Goal: Transaction & Acquisition: Book appointment/travel/reservation

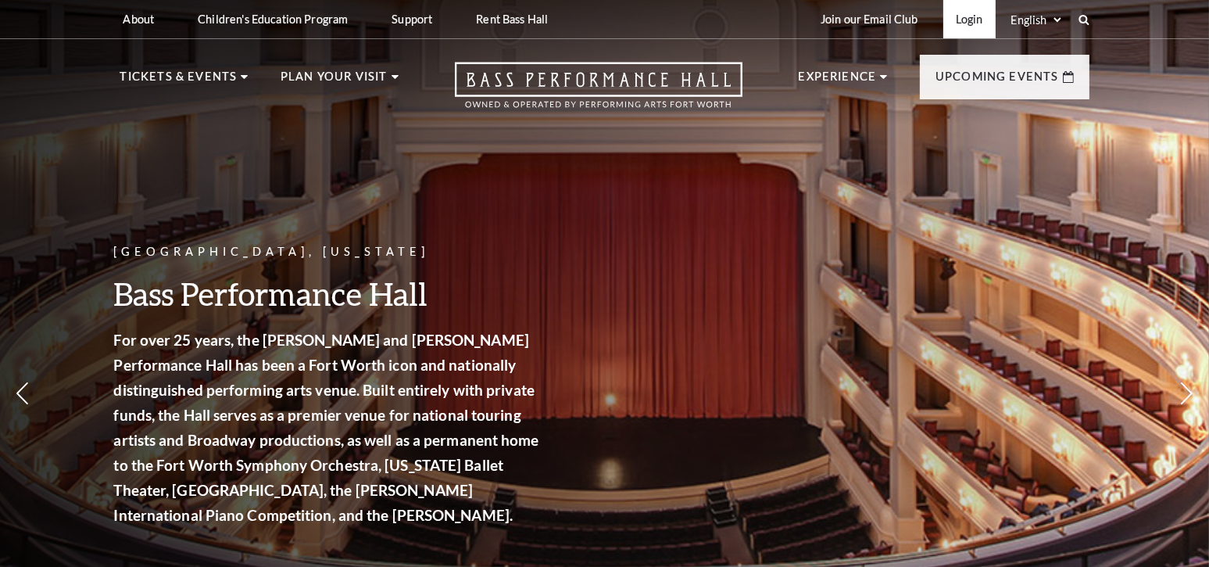
click at [967, 19] on link "Login" at bounding box center [969, 19] width 52 height 38
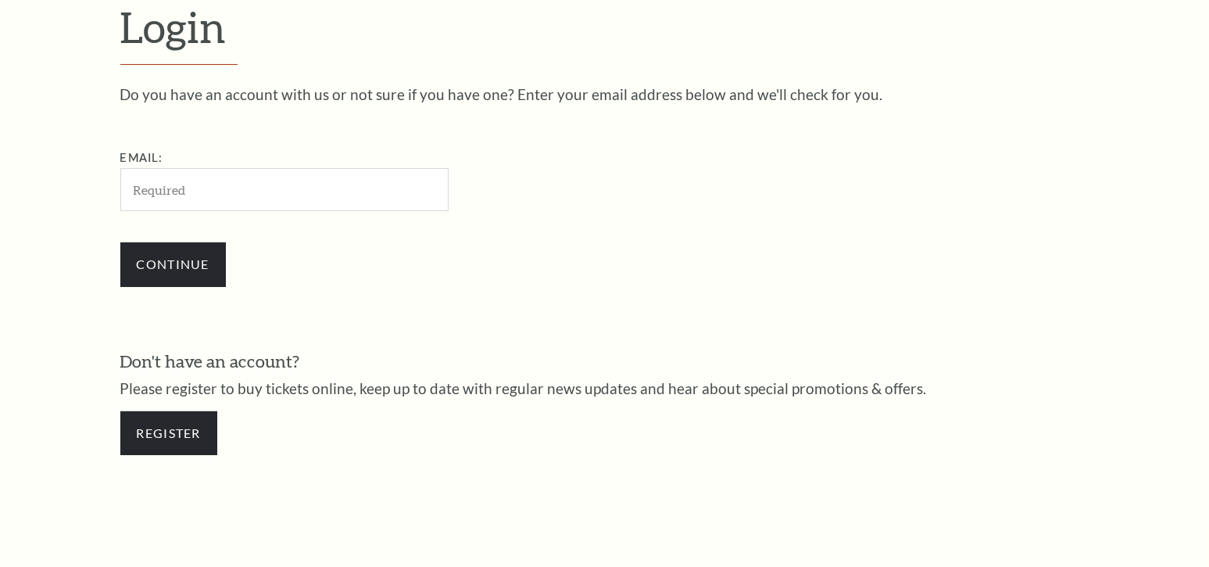
click at [328, 196] on input "Email:" at bounding box center [284, 189] width 328 height 43
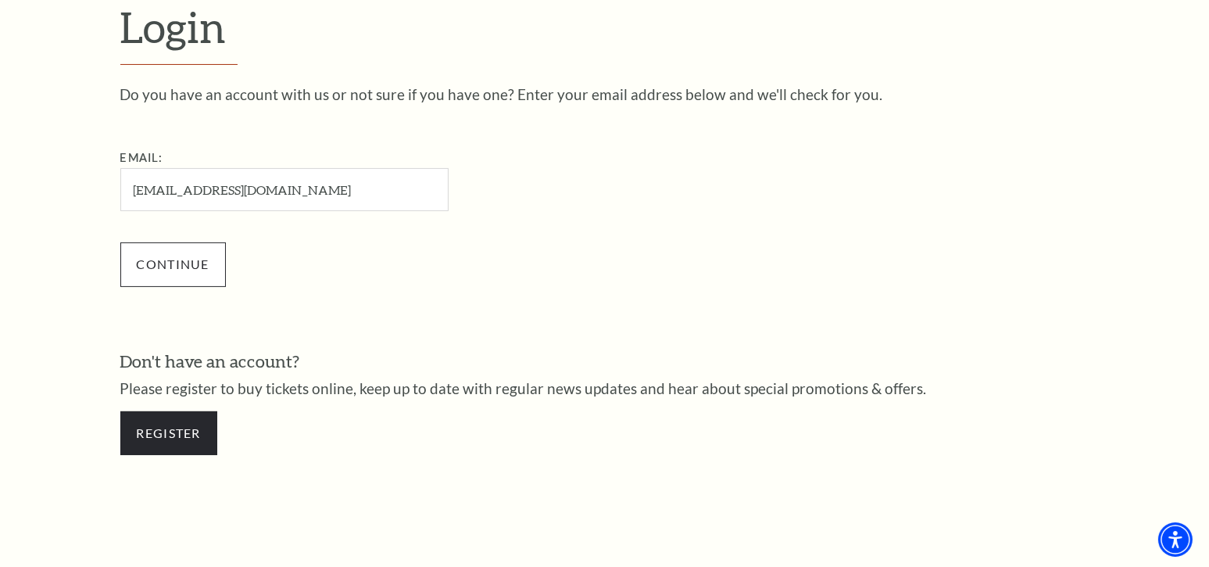
type input "frogfan98@gmail.com"
click at [171, 269] on input "Continue" at bounding box center [172, 264] width 105 height 44
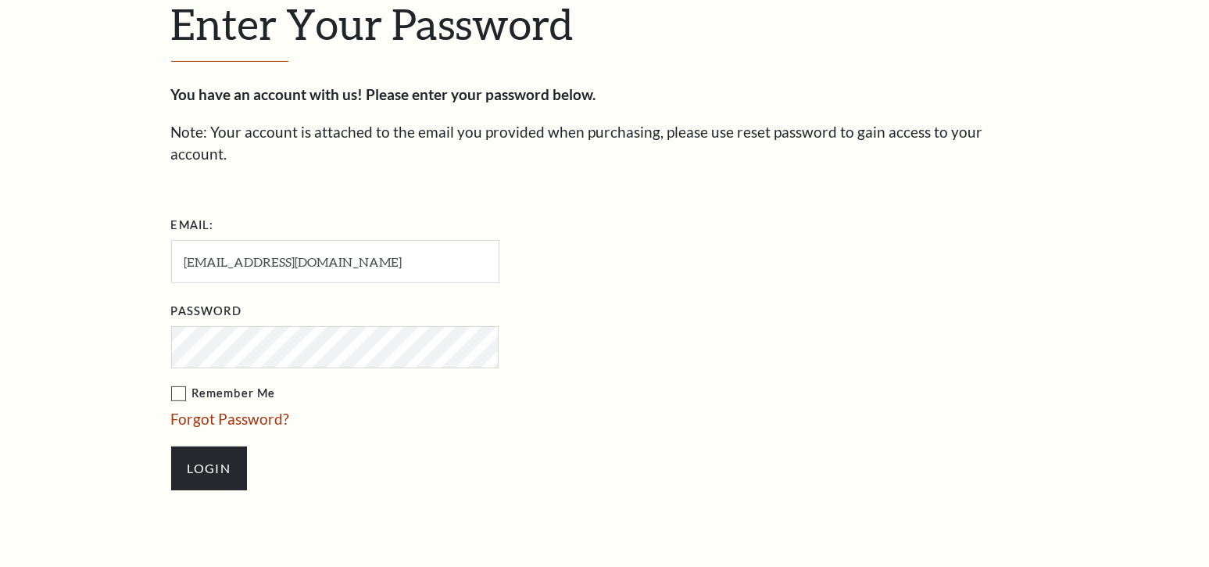
scroll to position [481, 0]
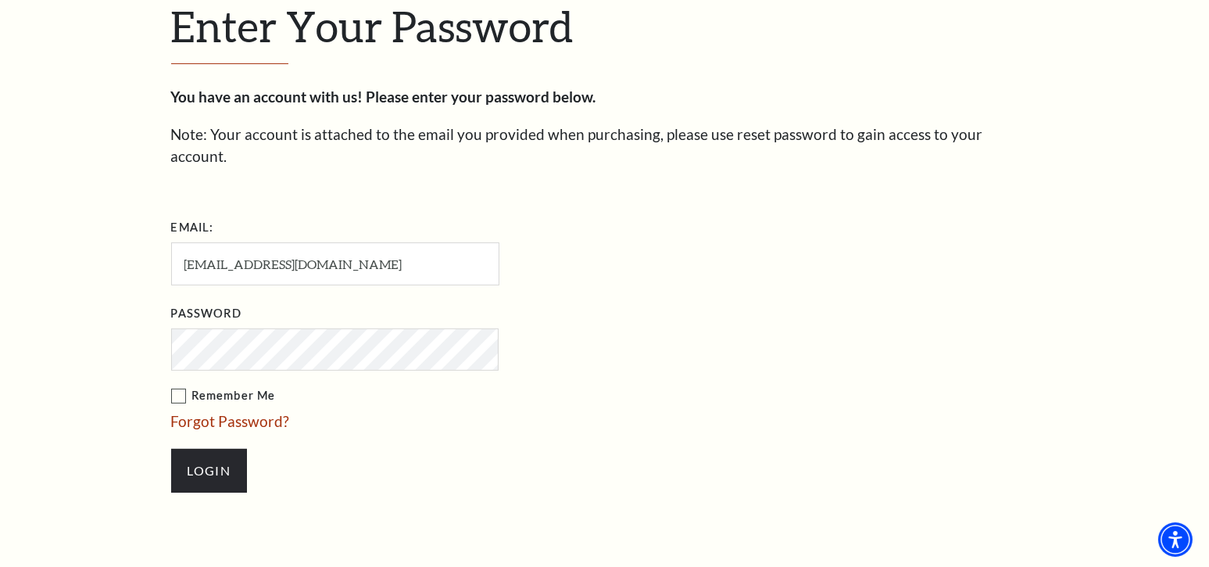
click at [182, 386] on label "Remember Me" at bounding box center [413, 396] width 484 height 20
click at [0, 0] on input "Remember Me" at bounding box center [0, 0] width 0 height 0
click at [223, 458] on input "Login" at bounding box center [209, 471] width 76 height 44
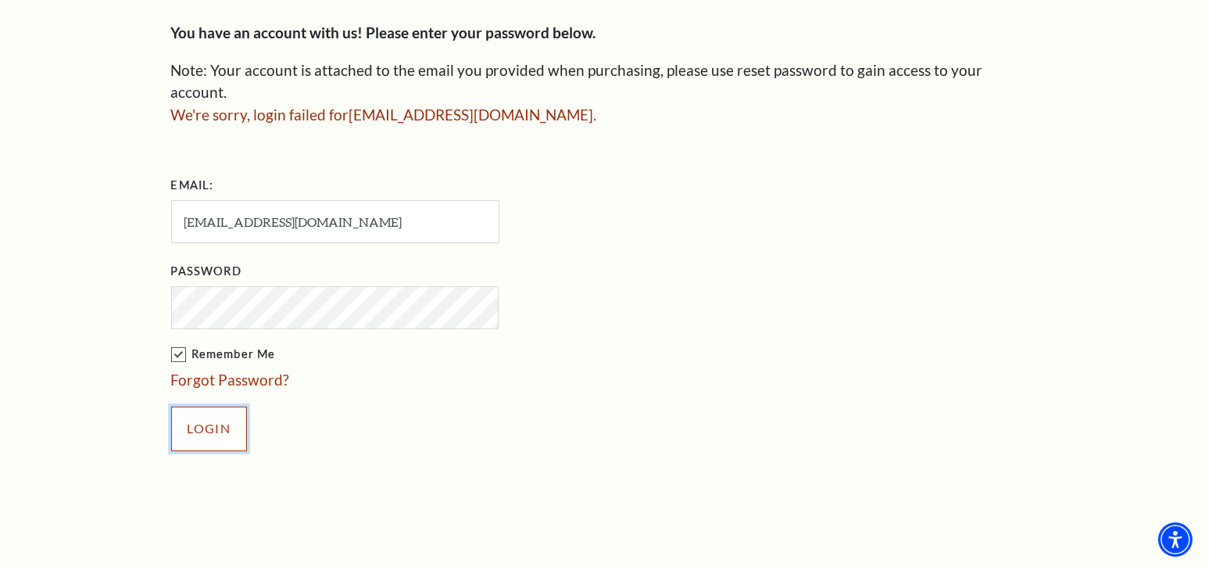
click at [210, 406] on input "Login" at bounding box center [209, 428] width 76 height 44
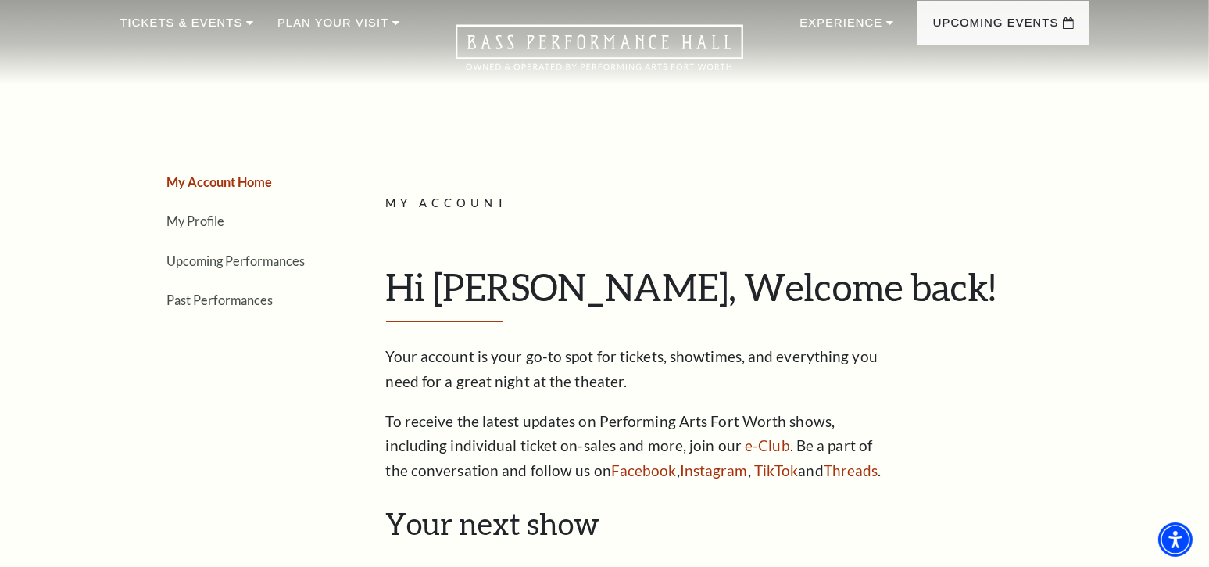
scroll to position [78, 0]
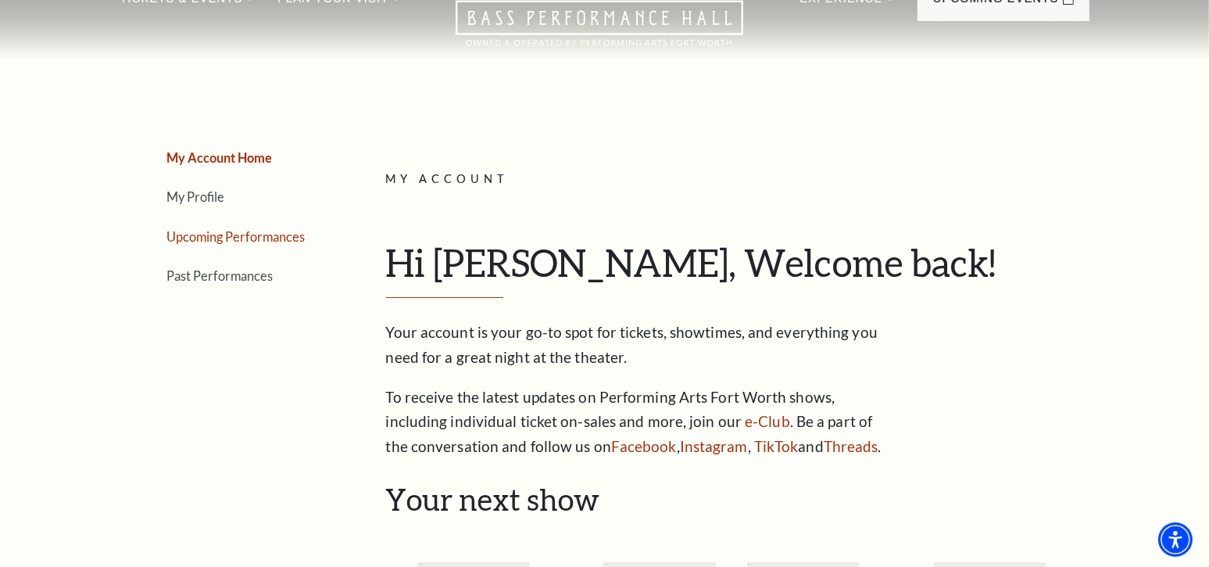
click at [239, 231] on link "Upcoming Performances" at bounding box center [236, 236] width 138 height 15
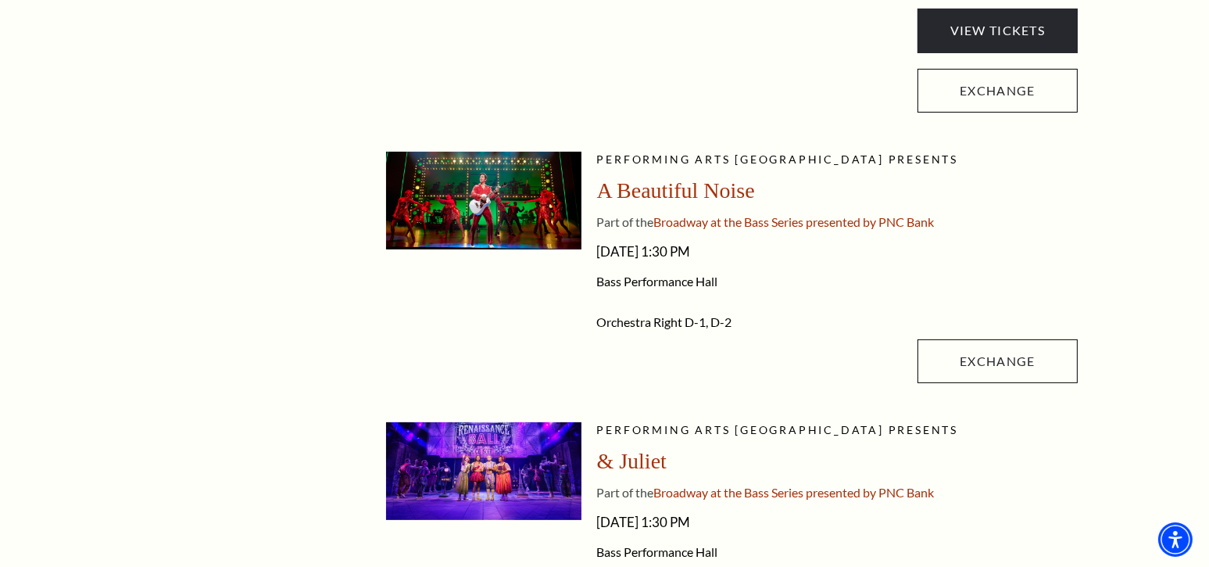
scroll to position [703, 0]
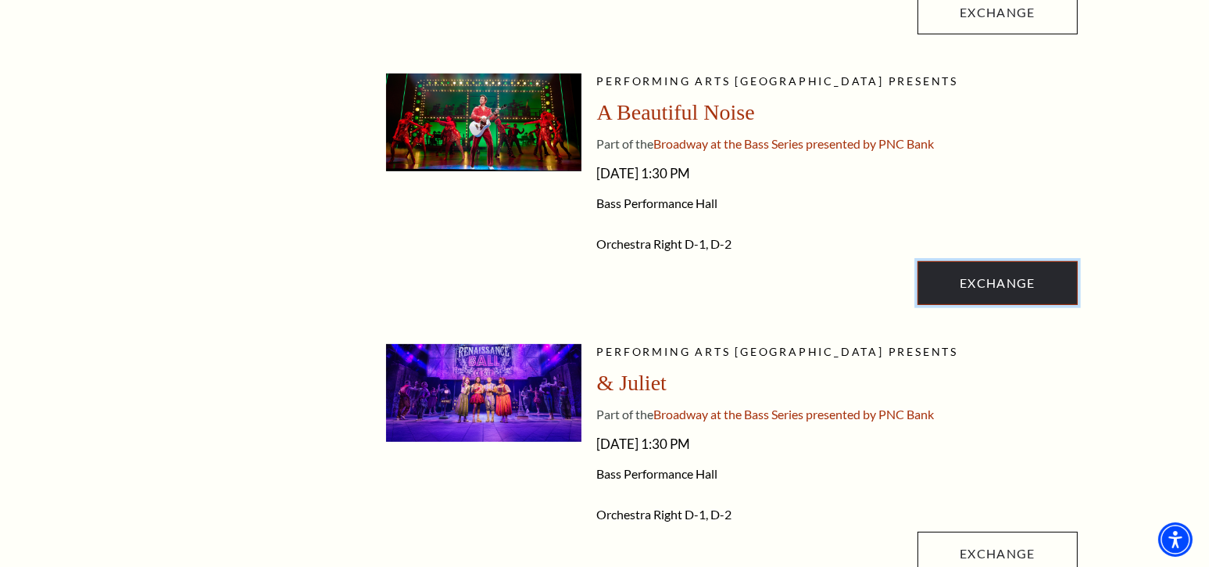
click at [1013, 277] on link "Exchange" at bounding box center [996, 283] width 159 height 44
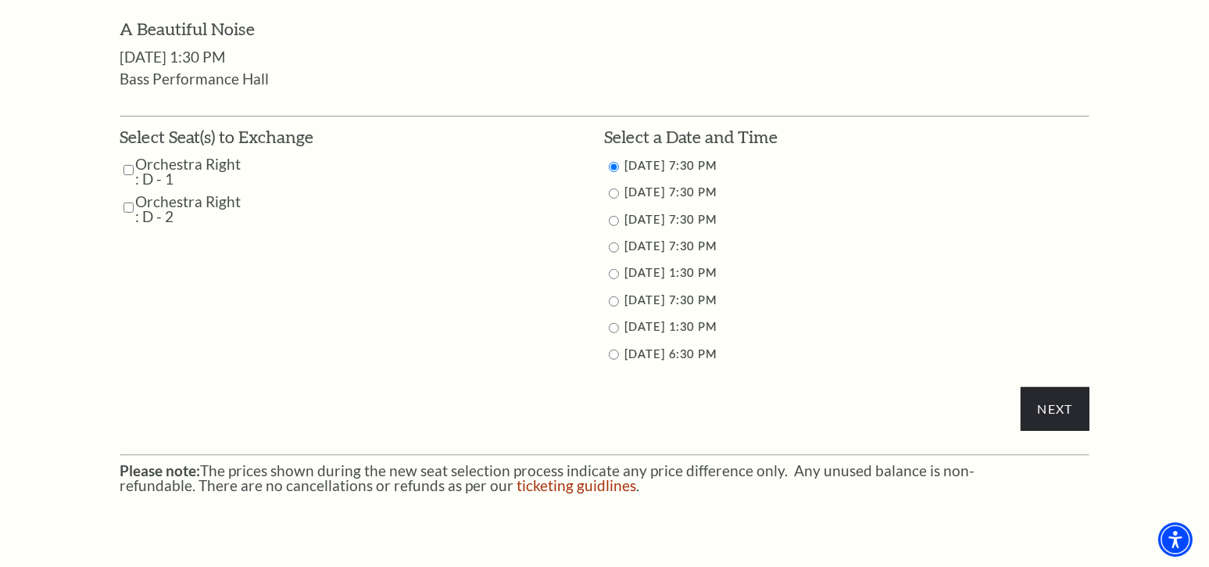
scroll to position [781, 0]
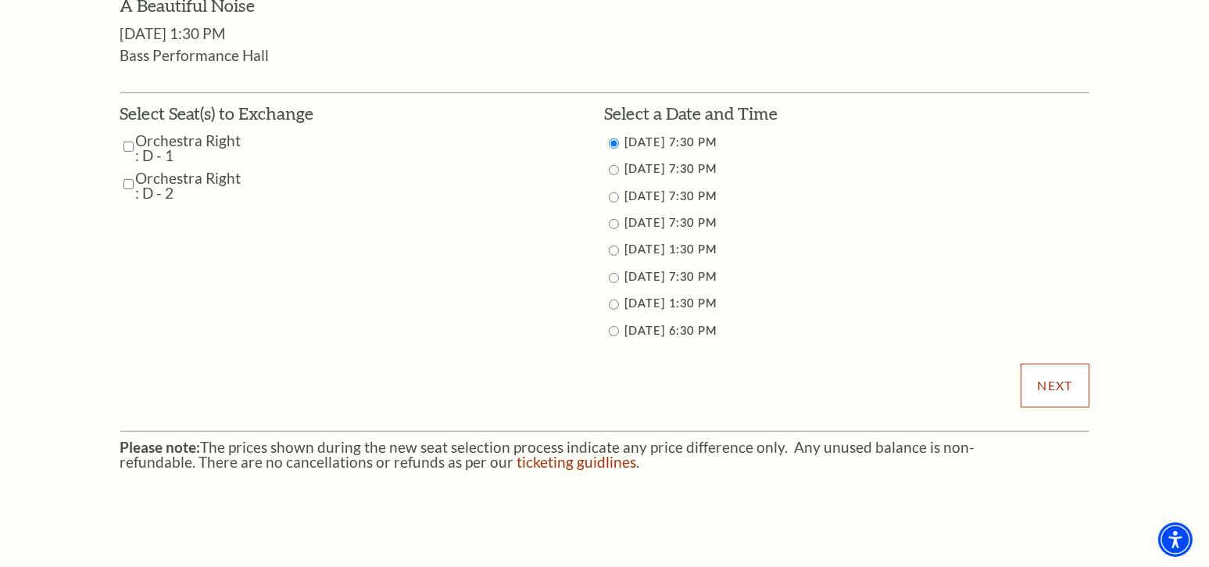
drag, startPoint x: 1072, startPoint y: 391, endPoint x: 739, endPoint y: 45, distance: 479.7
click at [1072, 391] on input "Next" at bounding box center [1055, 385] width 68 height 44
click at [127, 146] on input "Orchestra Right : D - 1" at bounding box center [128, 146] width 10 height 27
checkbox input "true"
click at [129, 181] on input "Orchestra Right : D - 2" at bounding box center [128, 183] width 10 height 27
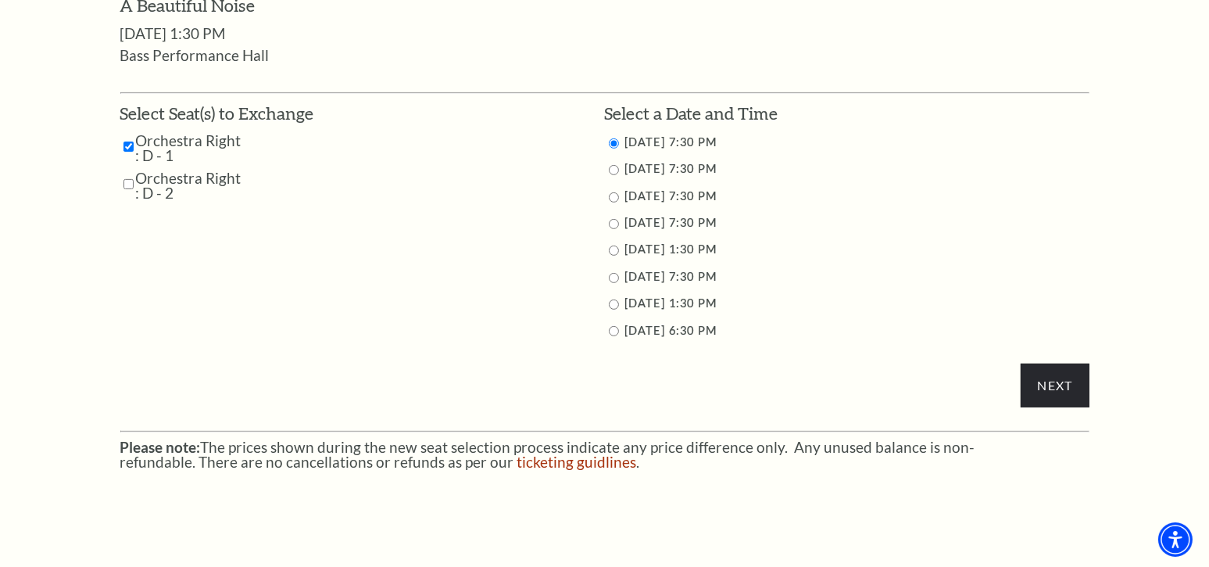
checkbox input "true"
click at [1056, 386] on input "Next" at bounding box center [1055, 385] width 68 height 44
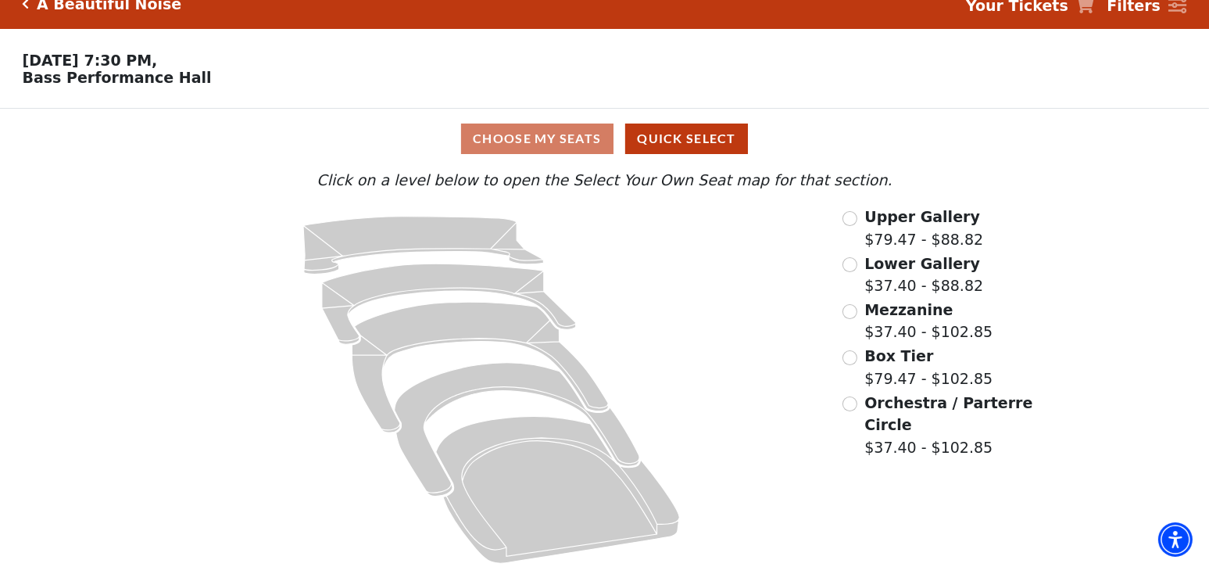
scroll to position [33, 0]
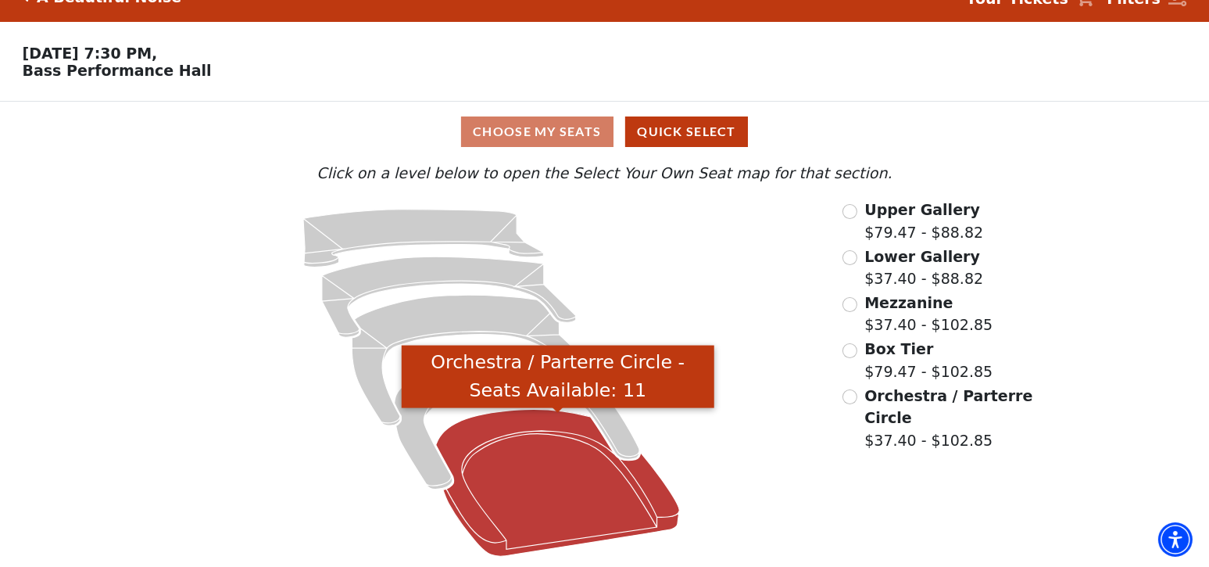
click at [533, 495] on icon "Orchestra / Parterre Circle - Seats Available: 11" at bounding box center [558, 482] width 244 height 147
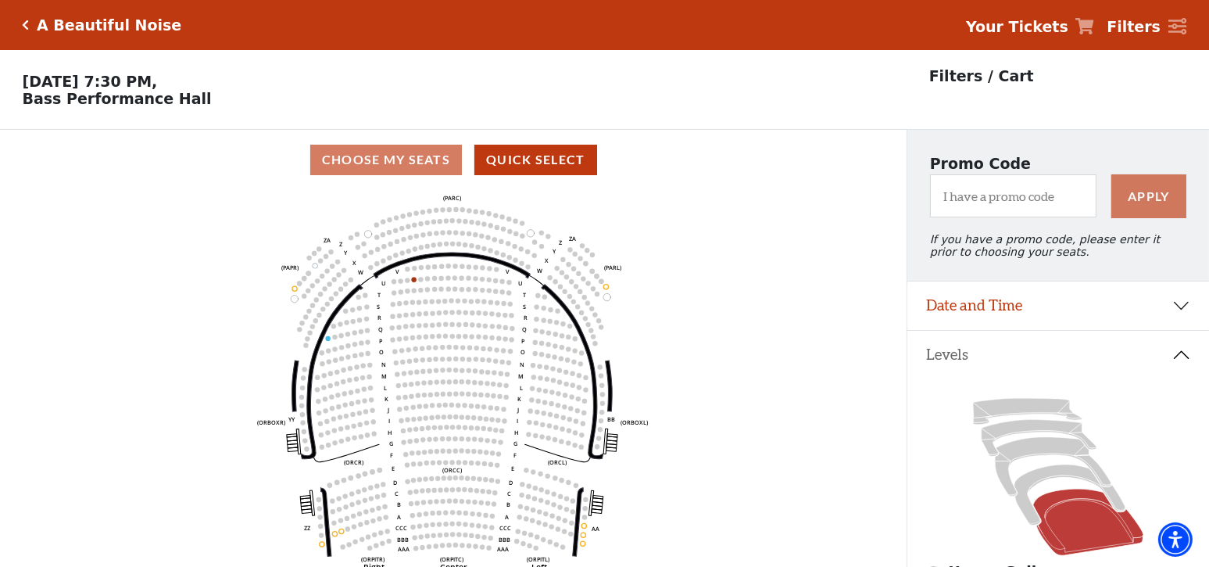
scroll to position [72, 0]
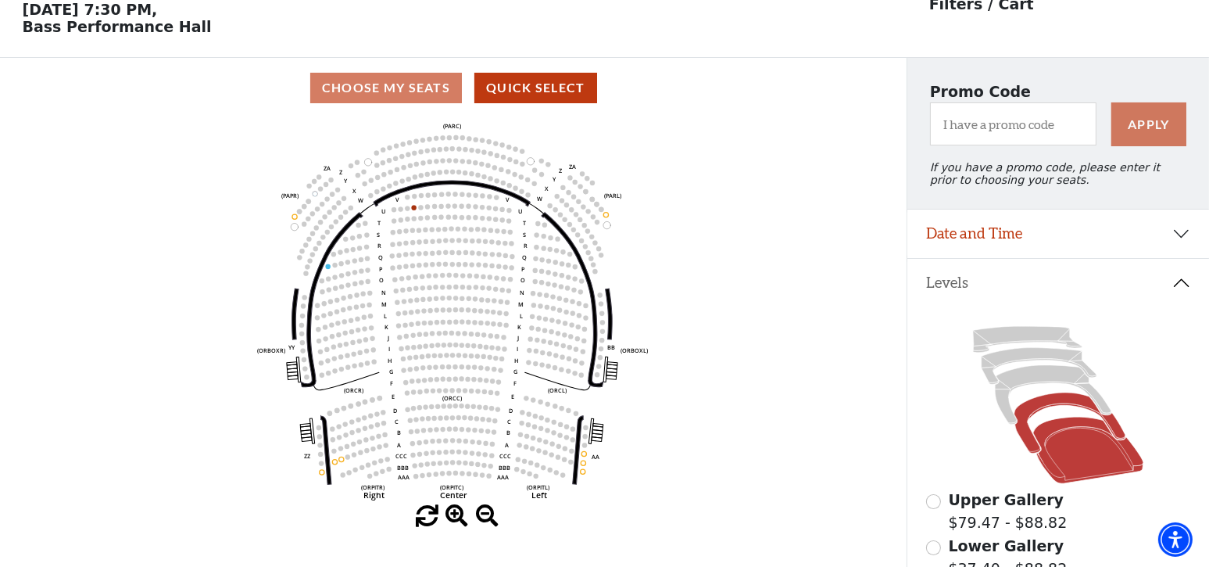
click at [1023, 439] on icon at bounding box center [1069, 422] width 111 height 60
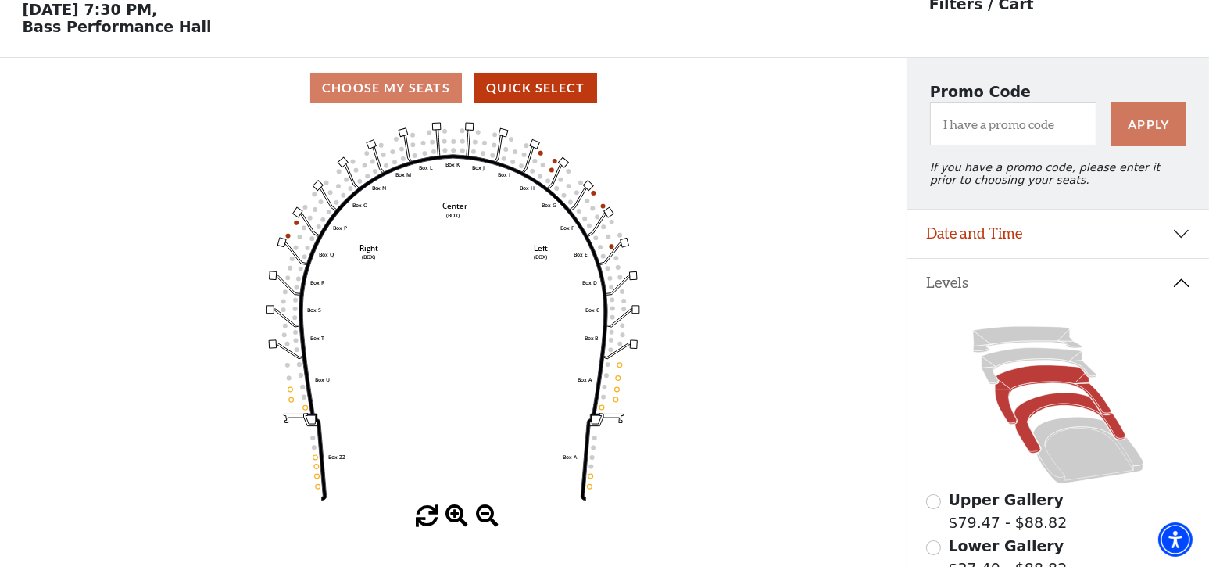
click at [1005, 407] on icon at bounding box center [1053, 394] width 116 height 59
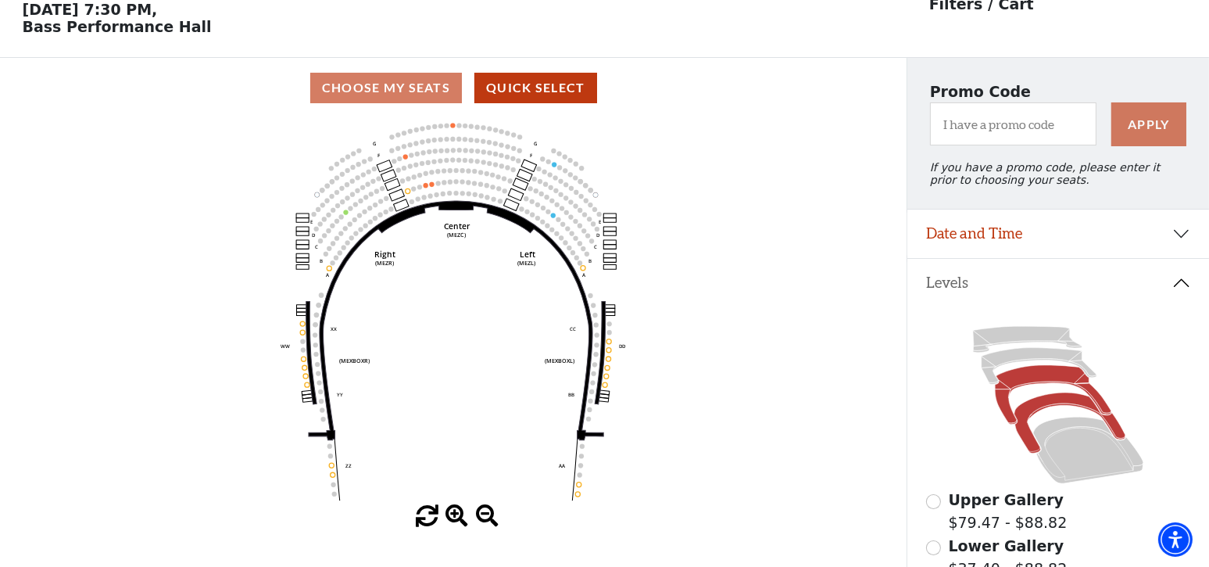
click at [1022, 427] on icon at bounding box center [1069, 422] width 111 height 60
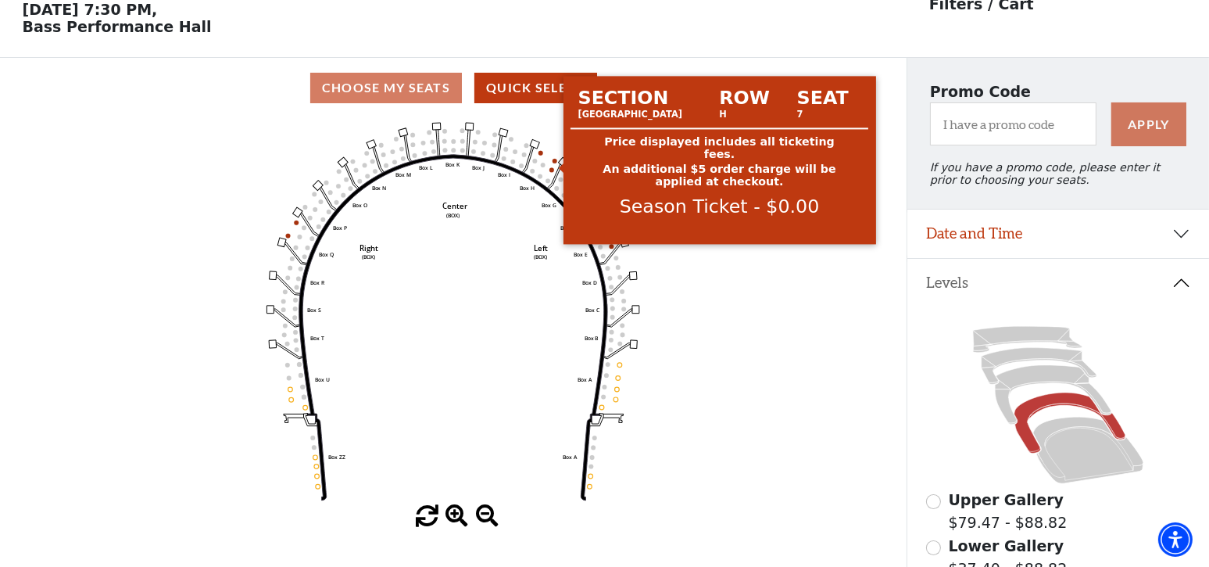
click at [556, 163] on circle at bounding box center [554, 161] width 5 height 5
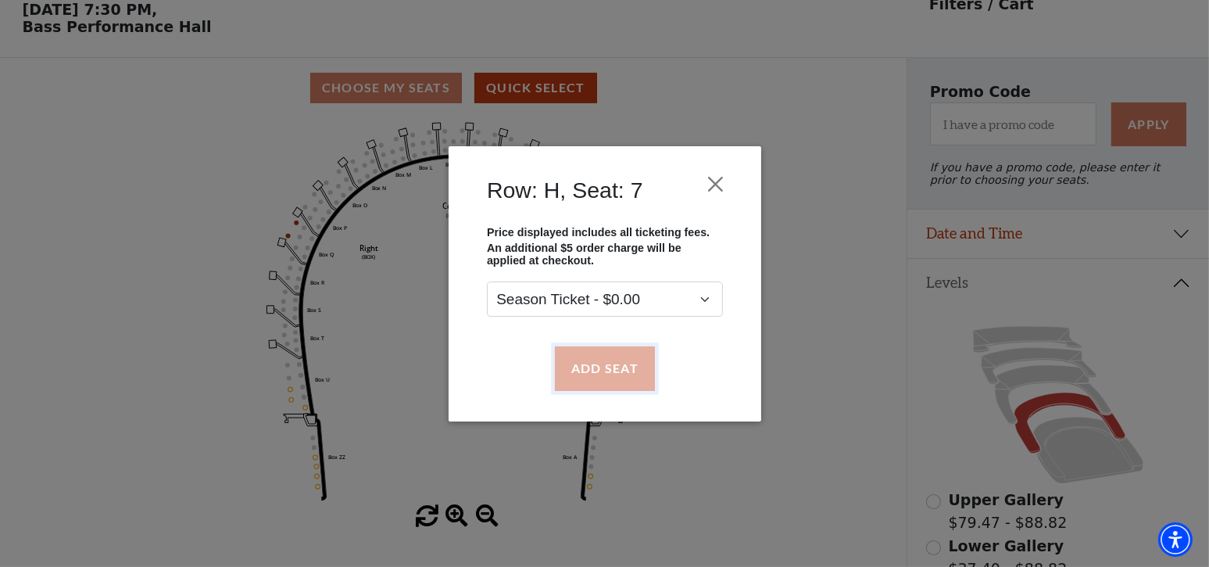
click at [603, 370] on button "Add Seat" at bounding box center [604, 368] width 100 height 44
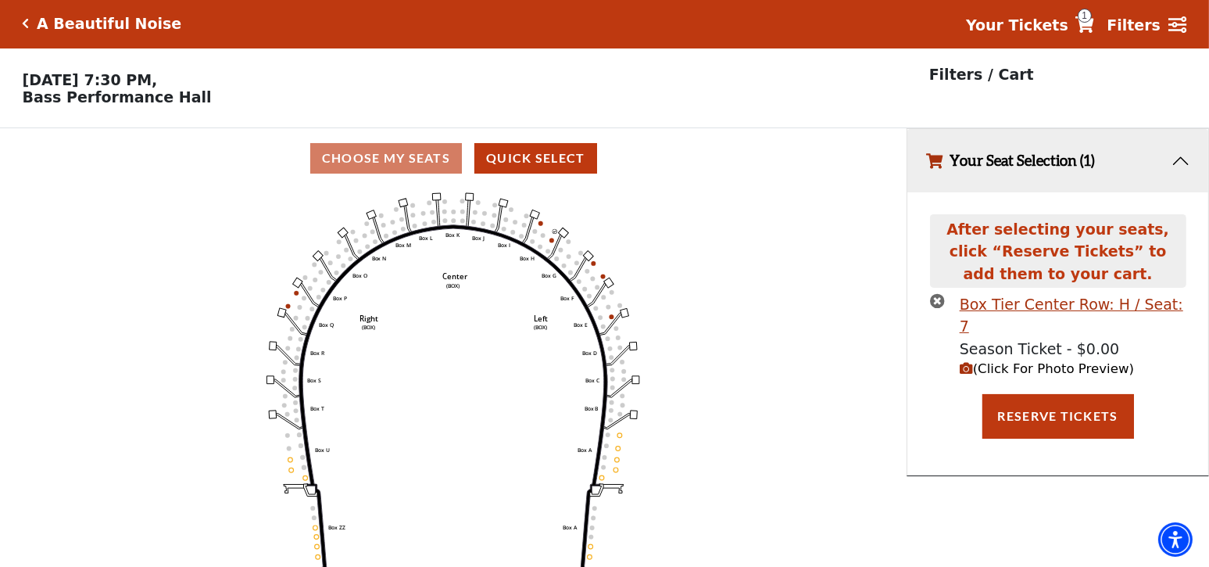
scroll to position [0, 0]
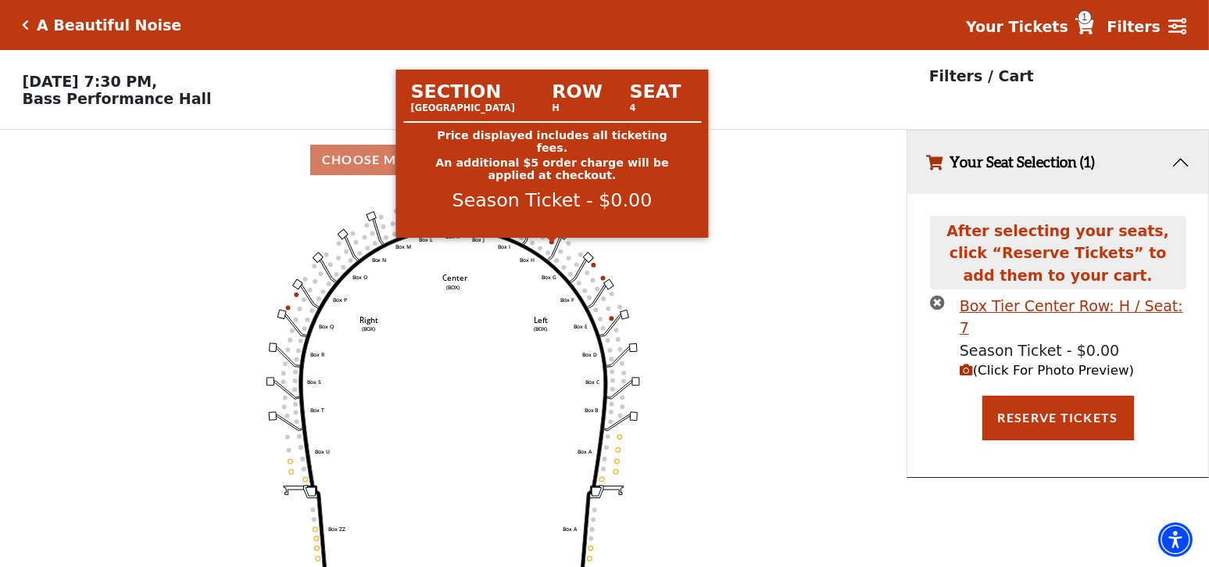
click at [550, 244] on circle at bounding box center [551, 241] width 5 height 5
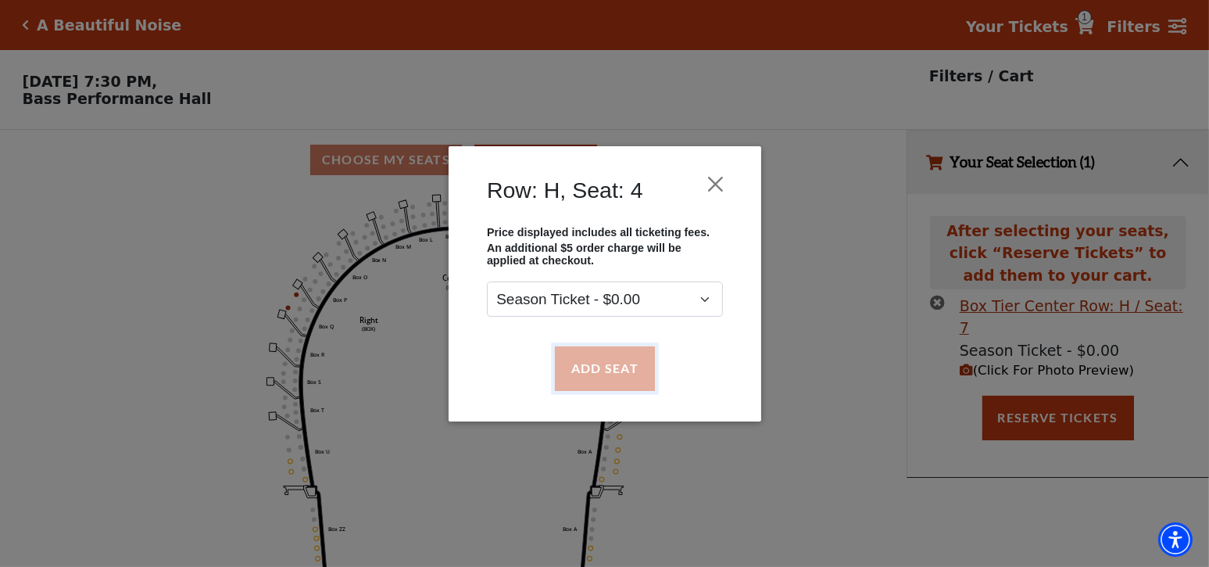
click at [621, 380] on button "Add Seat" at bounding box center [604, 368] width 100 height 44
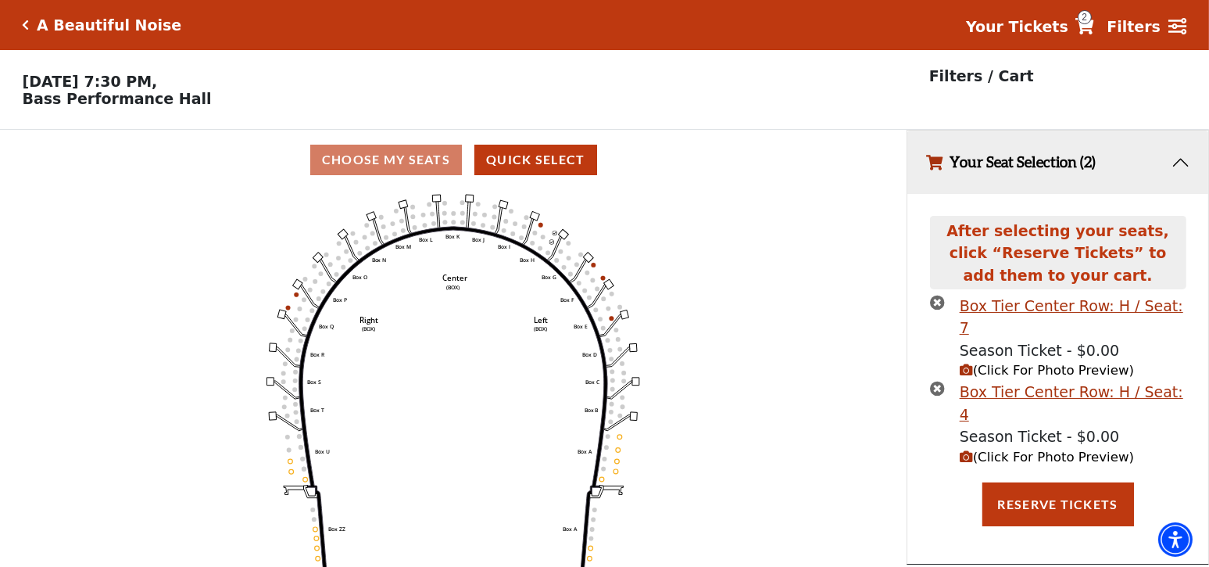
scroll to position [37, 0]
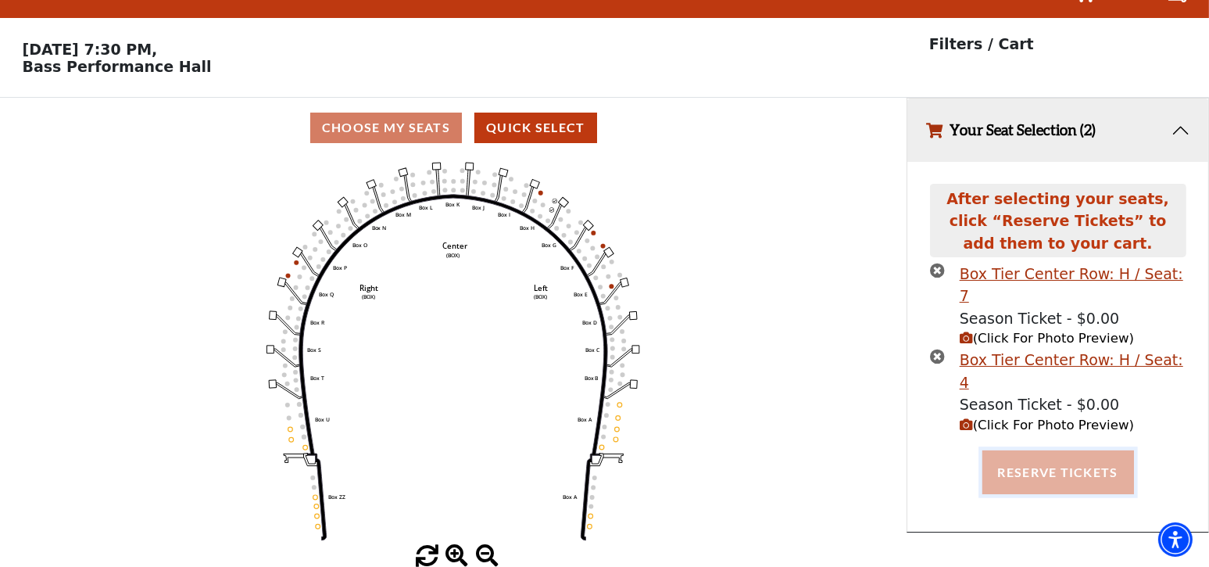
click at [1087, 450] on button "Reserve Tickets" at bounding box center [1058, 472] width 152 height 44
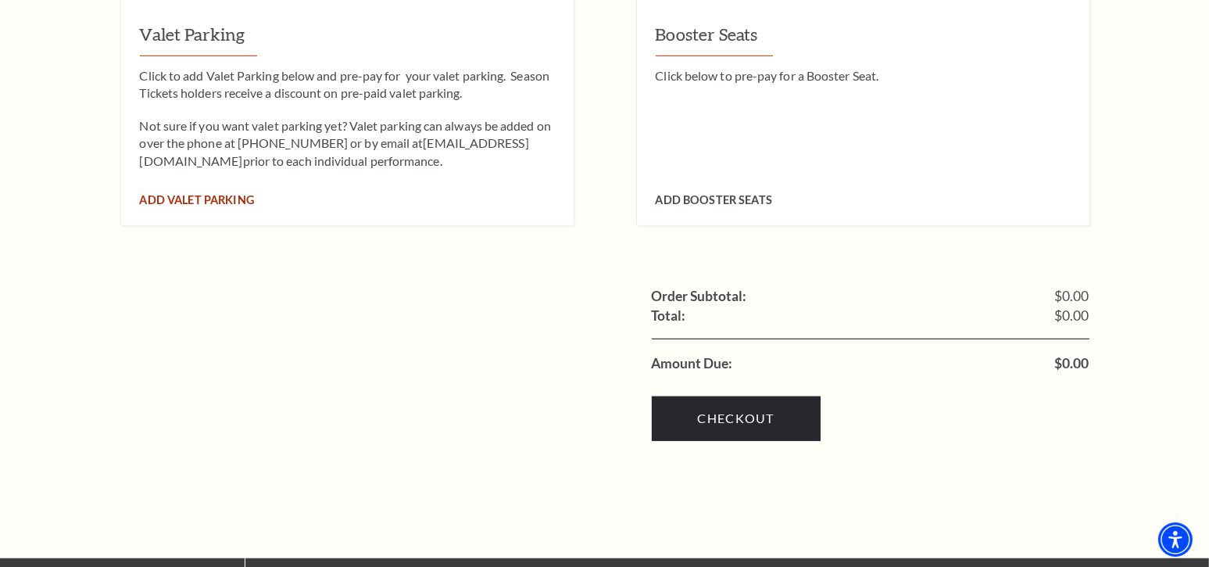
scroll to position [1719, 0]
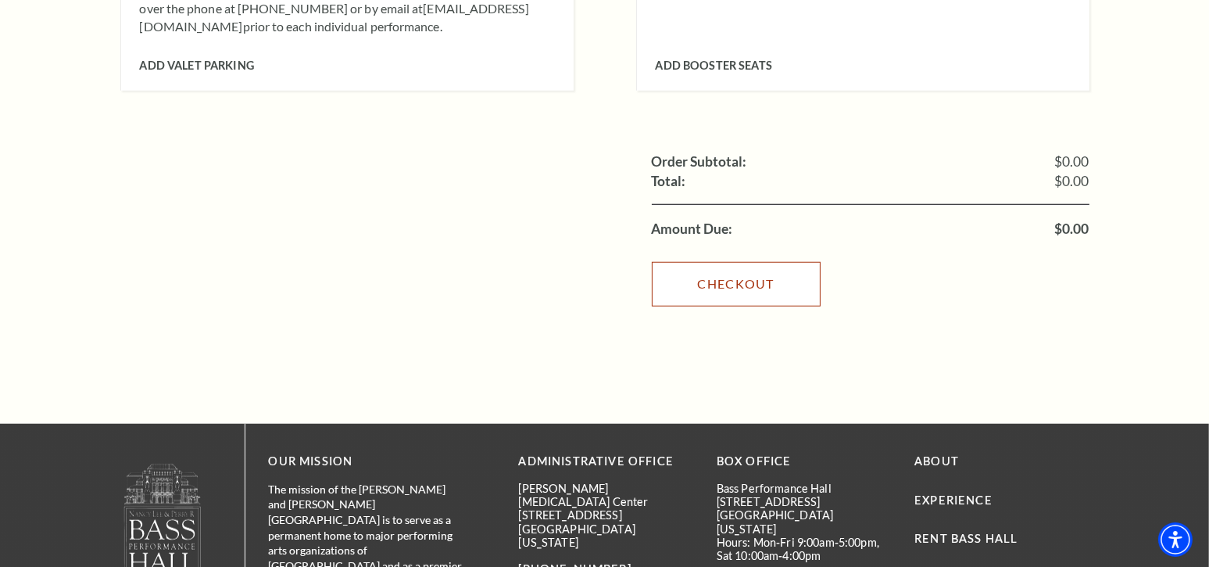
click at [729, 263] on link "Checkout" at bounding box center [736, 284] width 169 height 44
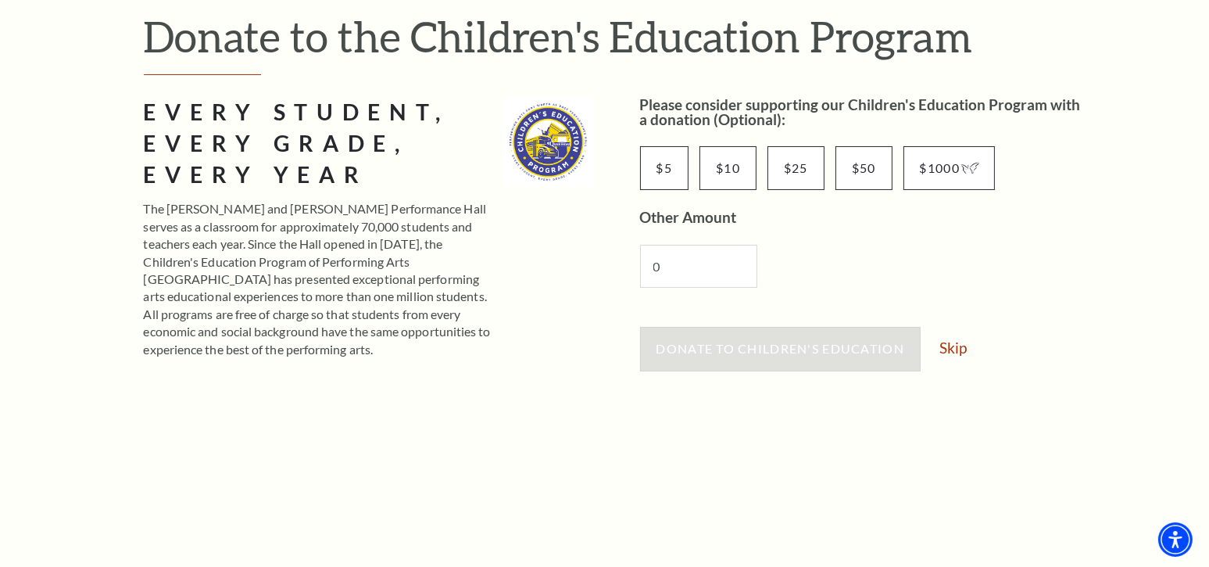
scroll to position [234, 0]
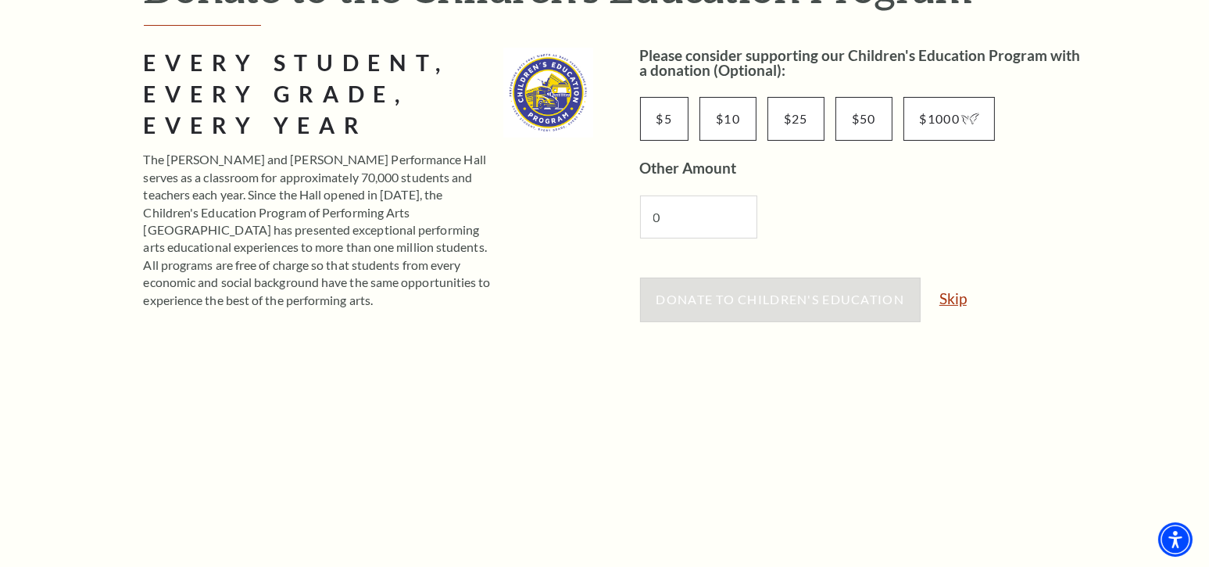
click at [952, 302] on link "Skip" at bounding box center [952, 298] width 27 height 15
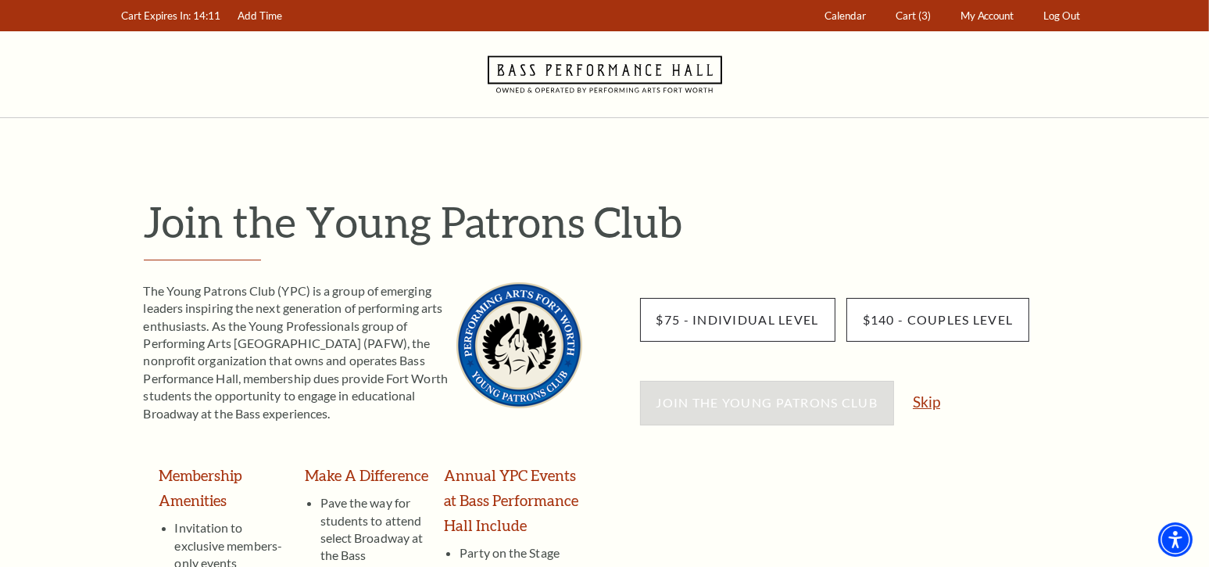
click at [926, 402] on link "Skip" at bounding box center [926, 401] width 27 height 15
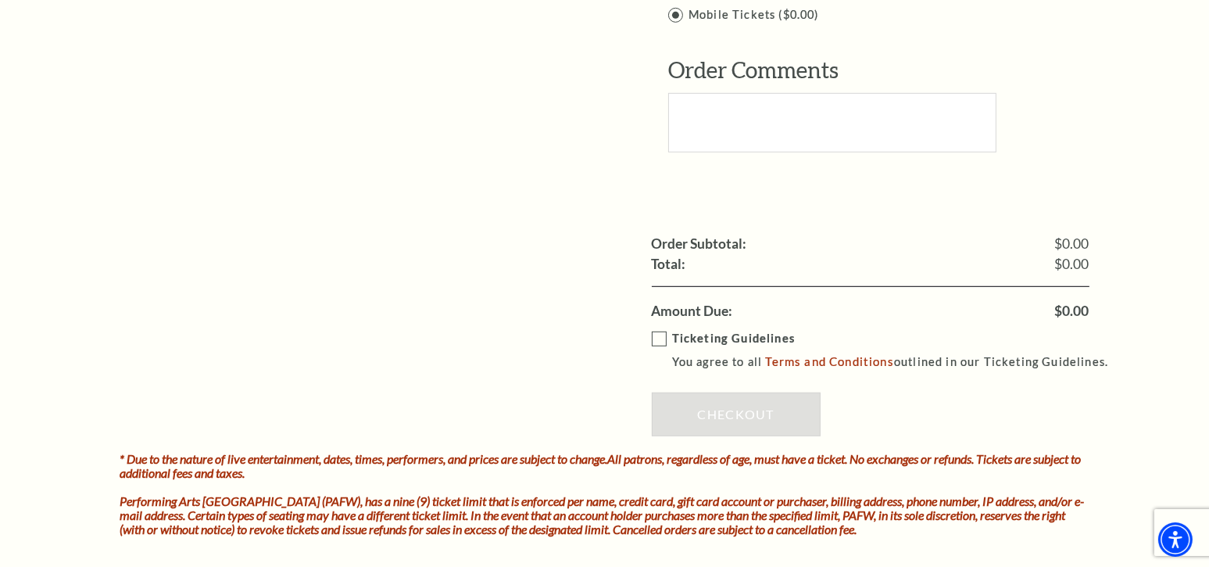
scroll to position [1407, 0]
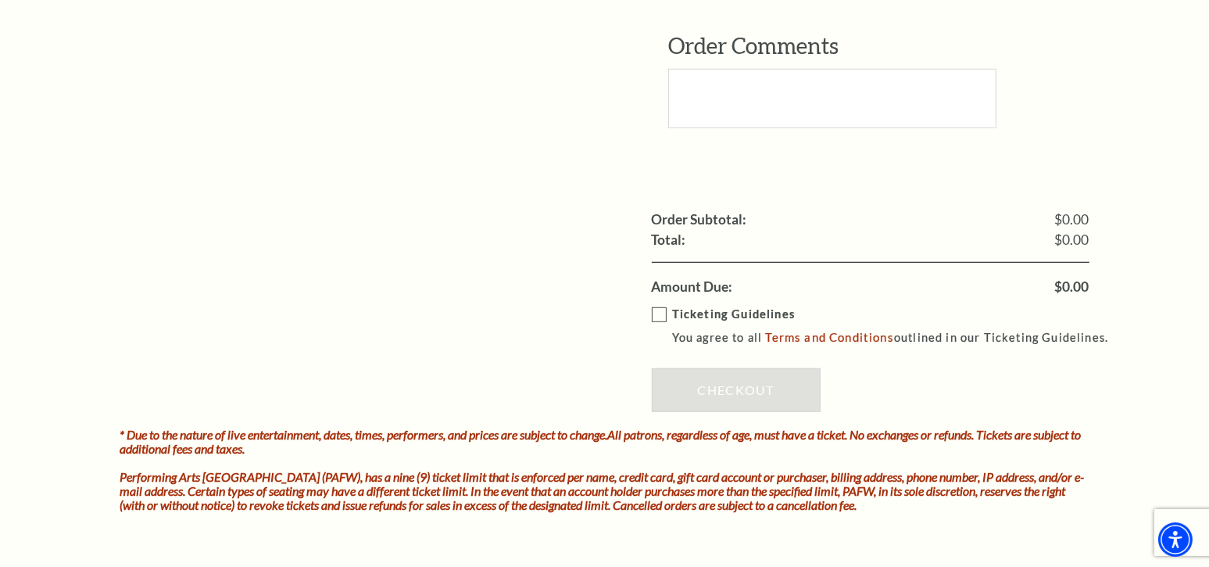
click at [662, 305] on label "Ticketing Guidelines You agree to all Terms and Conditions outlined in our Tick…" at bounding box center [887, 326] width 471 height 43
click at [0, 0] on input "Ticketing Guidelines You agree to all Terms and Conditions outlined in our Tick…" at bounding box center [0, 0] width 0 height 0
click at [737, 374] on link "Checkout" at bounding box center [736, 390] width 169 height 44
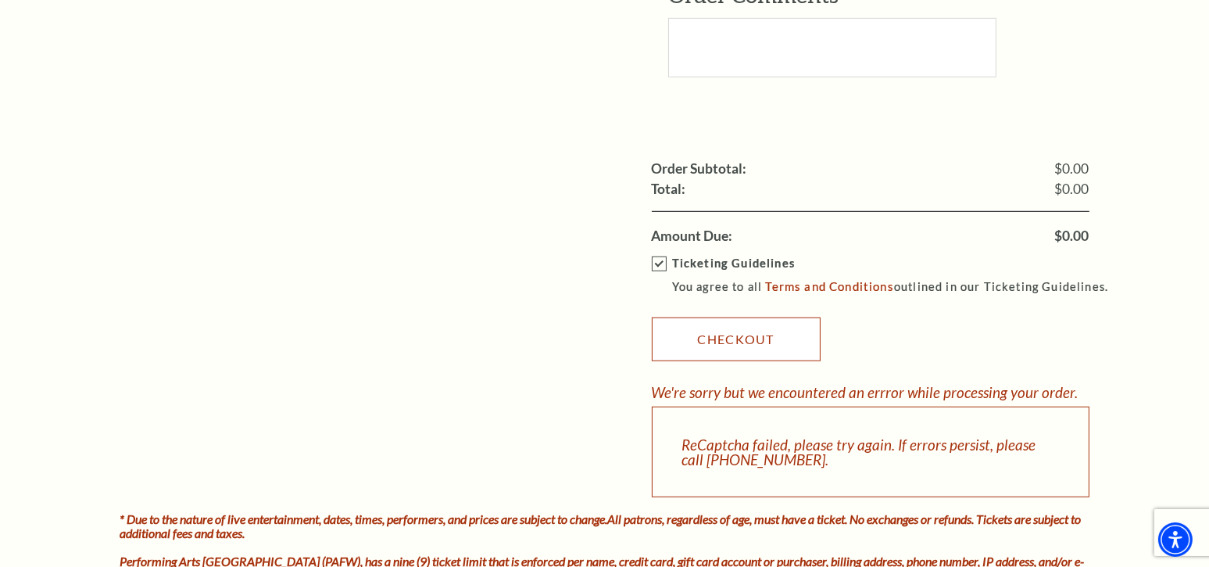
scroll to position [1485, 0]
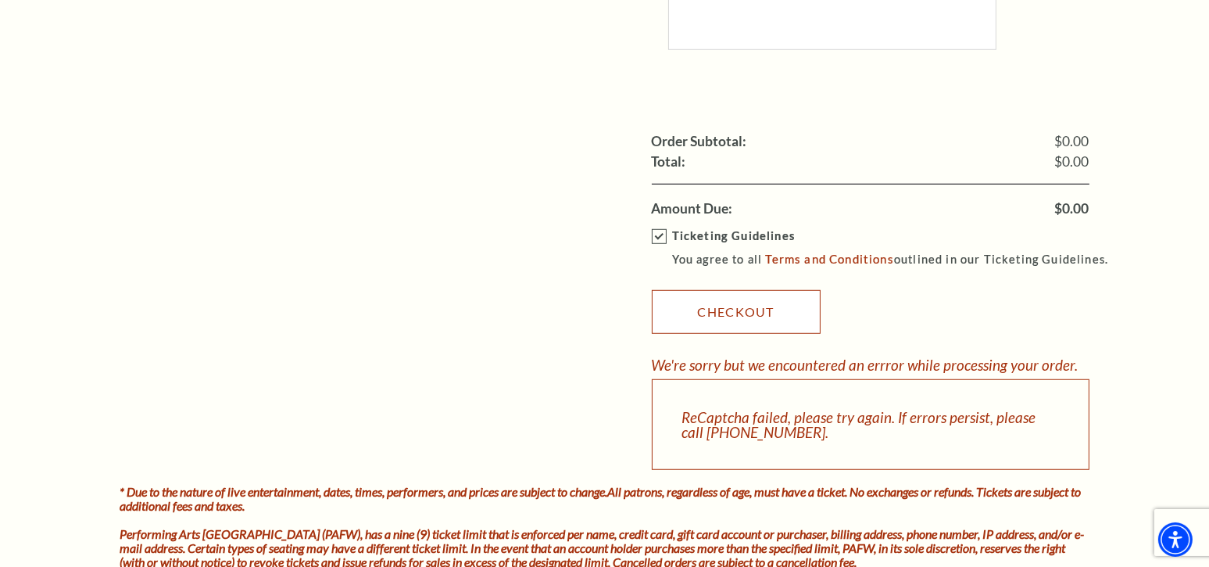
click at [740, 303] on link "Checkout" at bounding box center [736, 312] width 169 height 44
click at [731, 291] on link "Checkout" at bounding box center [736, 312] width 169 height 44
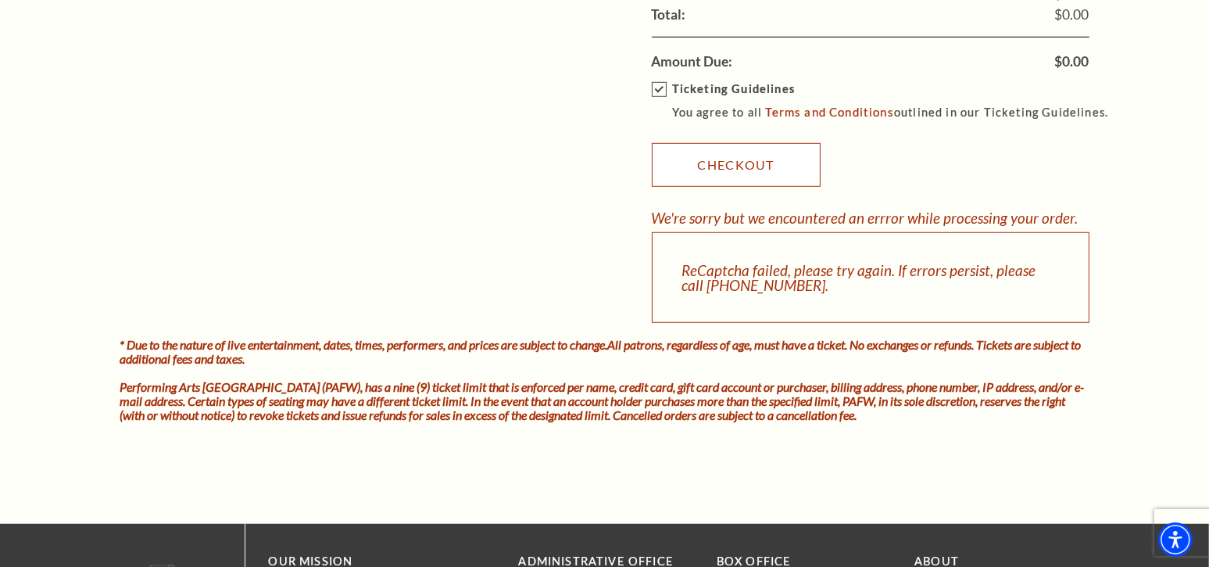
scroll to position [1641, 0]
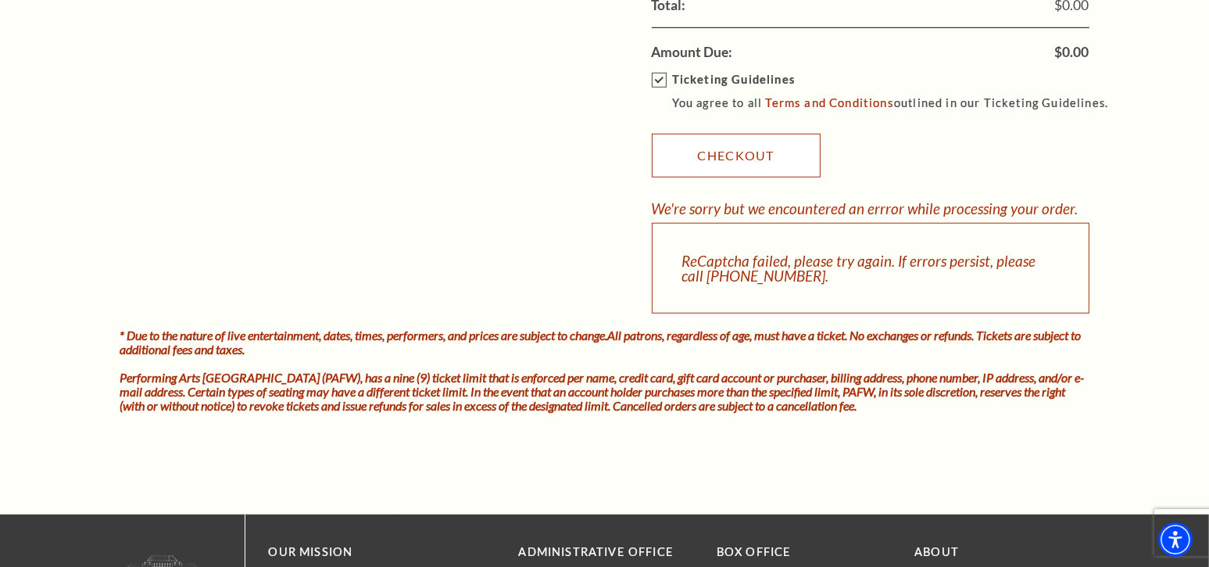
click at [733, 145] on link "Checkout" at bounding box center [736, 156] width 169 height 44
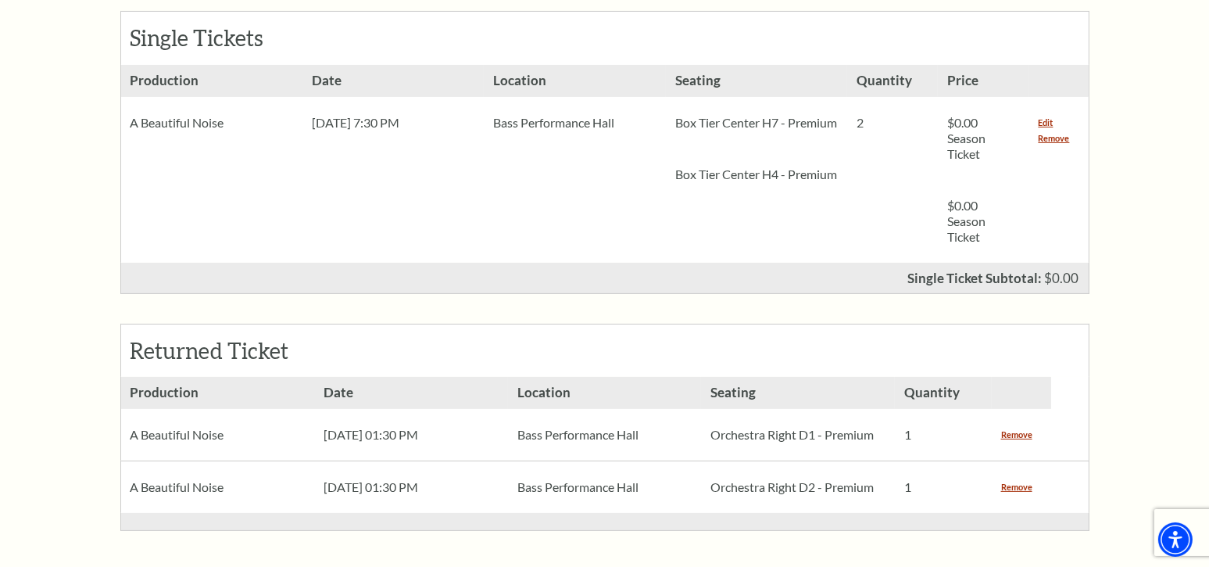
scroll to position [391, 0]
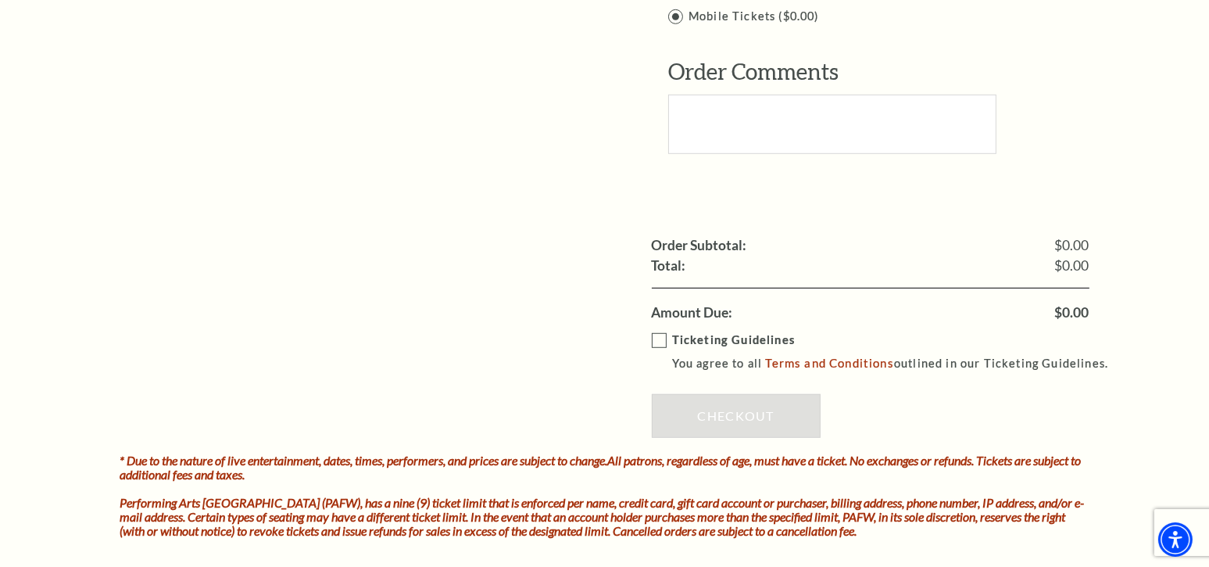
scroll to position [1407, 0]
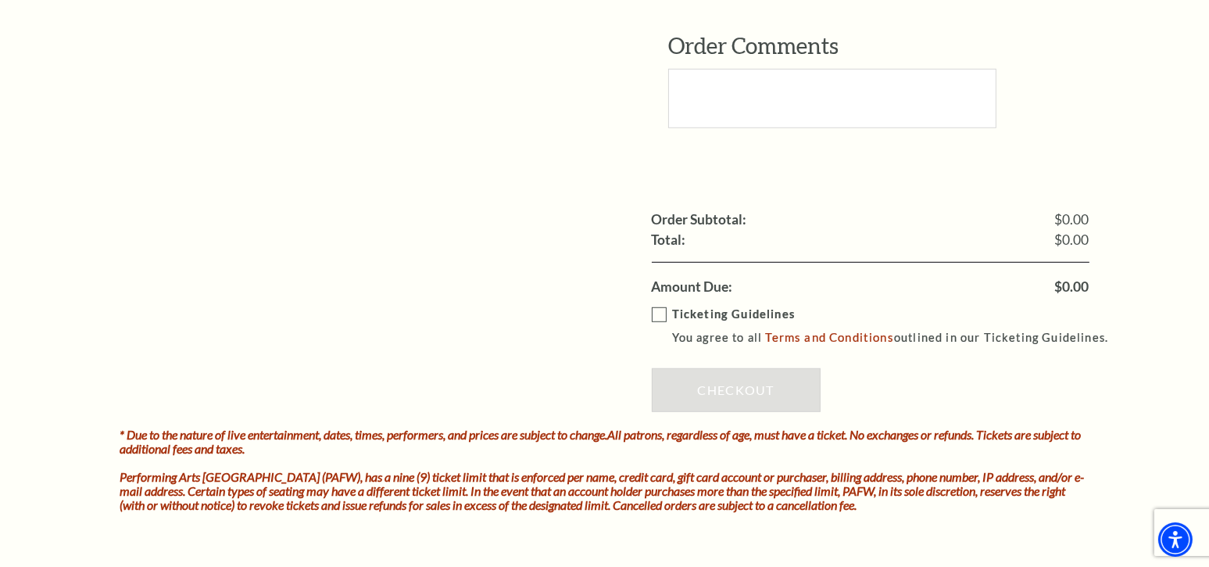
click at [658, 305] on label "Ticketing Guidelines You agree to all Terms and Conditions outlined in our Tick…" at bounding box center [887, 326] width 471 height 43
click at [0, 0] on input "Ticketing Guidelines You agree to all Terms and Conditions outlined in our Tick…" at bounding box center [0, 0] width 0 height 0
click at [757, 368] on link "Checkout" at bounding box center [736, 390] width 169 height 44
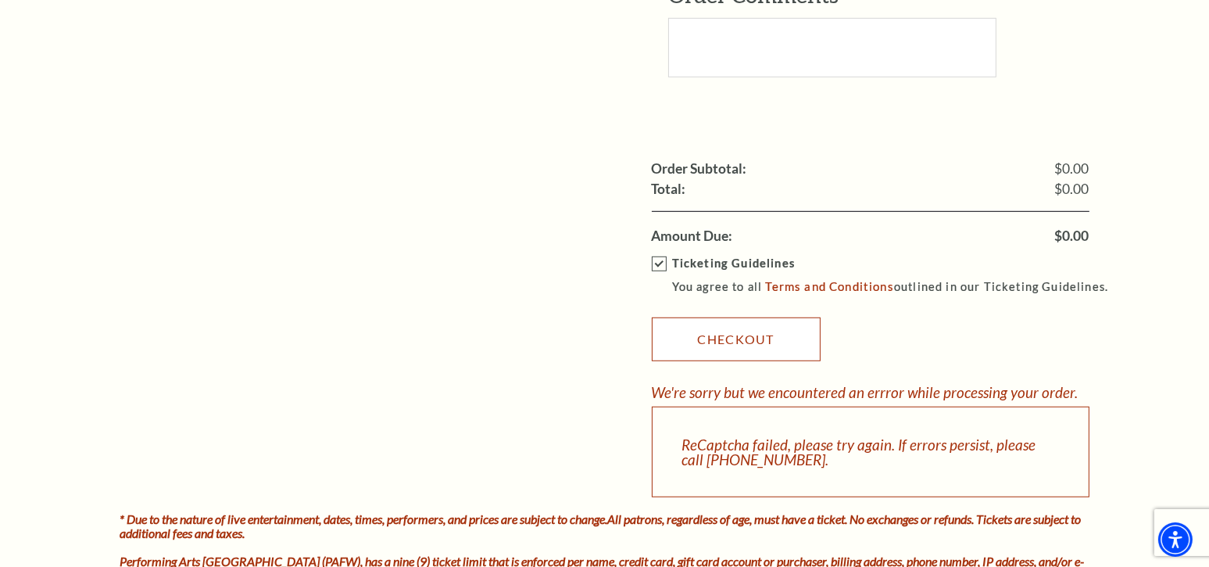
scroll to position [1485, 0]
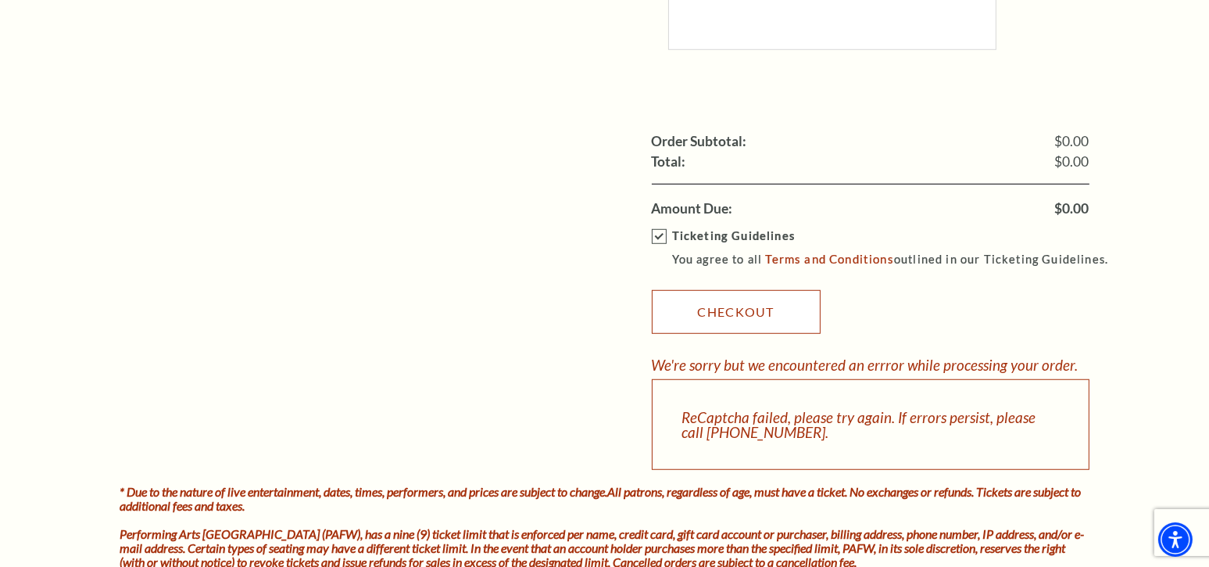
click at [742, 295] on link "Checkout" at bounding box center [736, 312] width 169 height 44
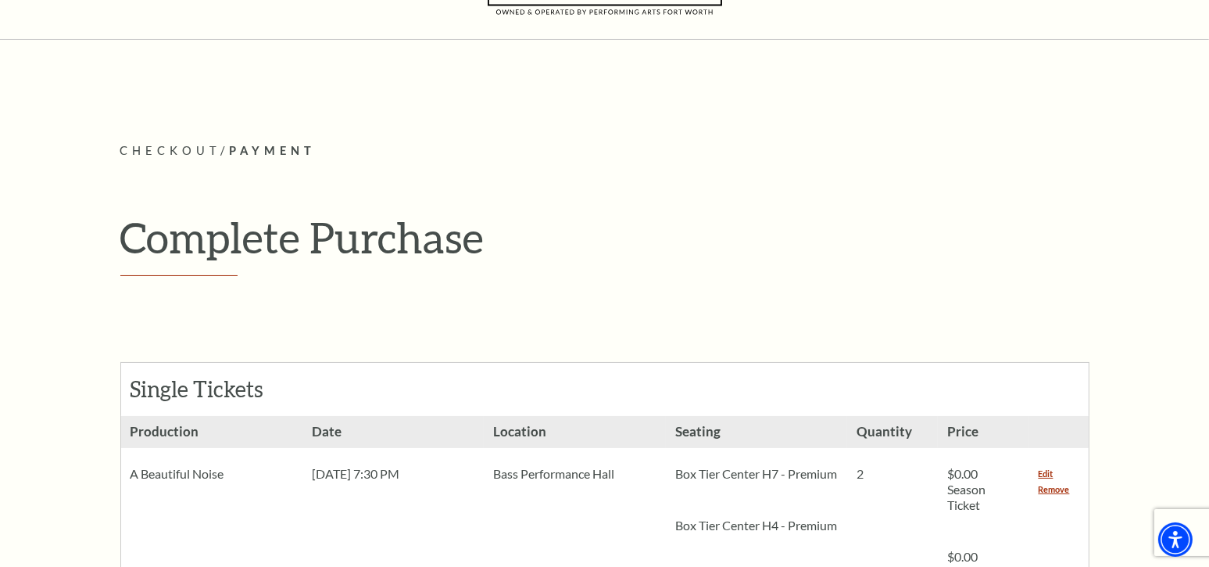
scroll to position [0, 0]
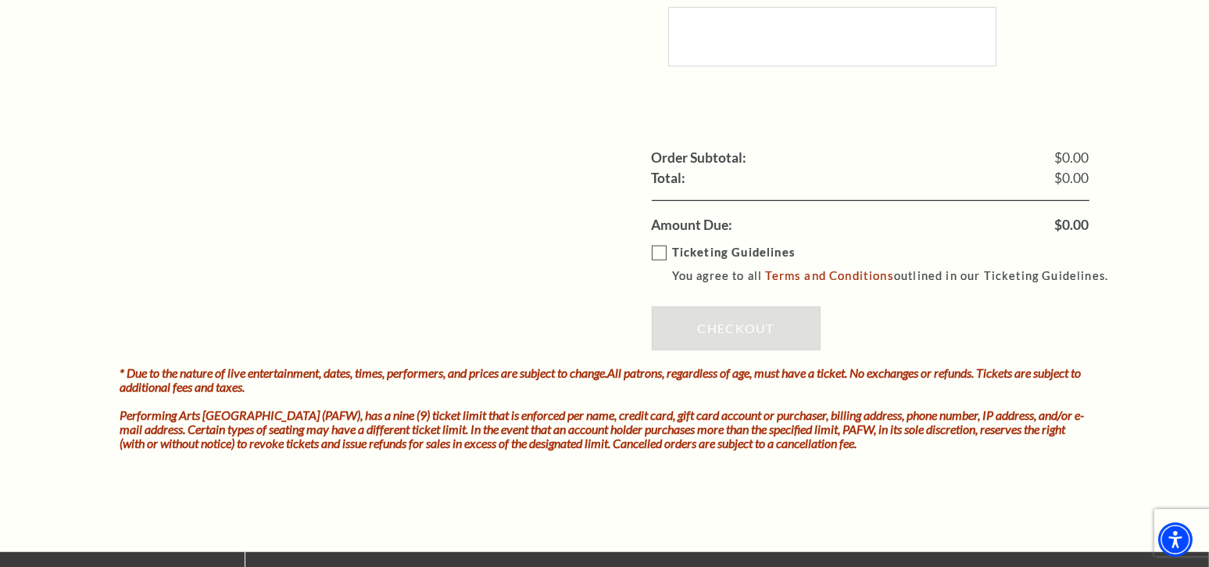
scroll to position [1485, 0]
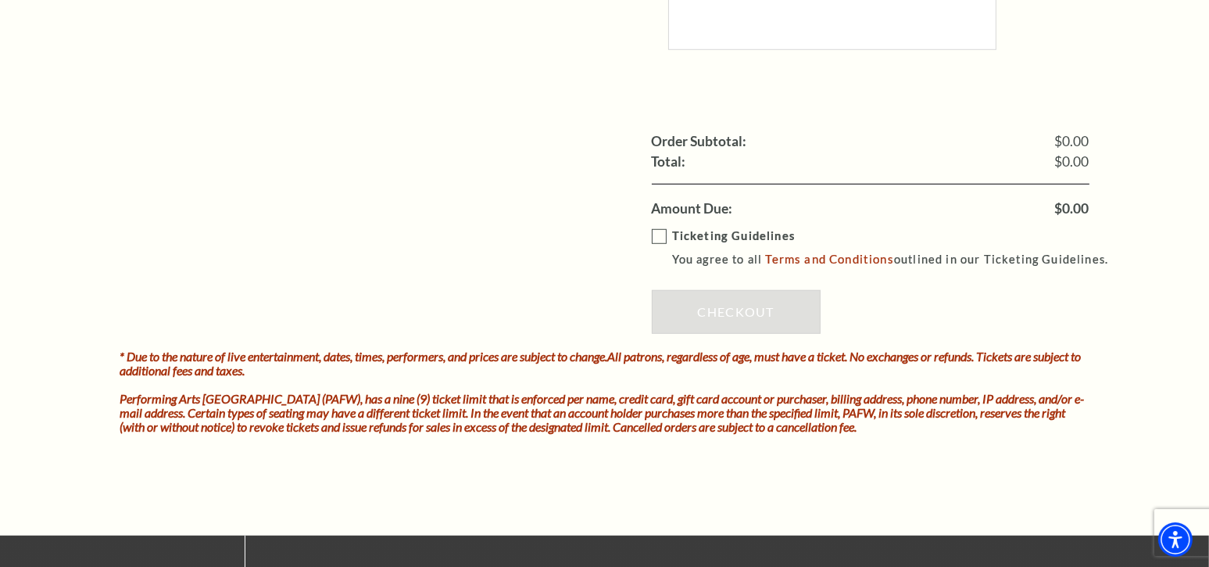
click at [655, 227] on label "Ticketing Guidelines You agree to all Terms and Conditions outlined in our Tick…" at bounding box center [887, 248] width 471 height 43
click at [0, 0] on input "Ticketing Guidelines You agree to all Terms and Conditions outlined in our Tick…" at bounding box center [0, 0] width 0 height 0
click at [747, 290] on link "Checkout" at bounding box center [736, 312] width 169 height 44
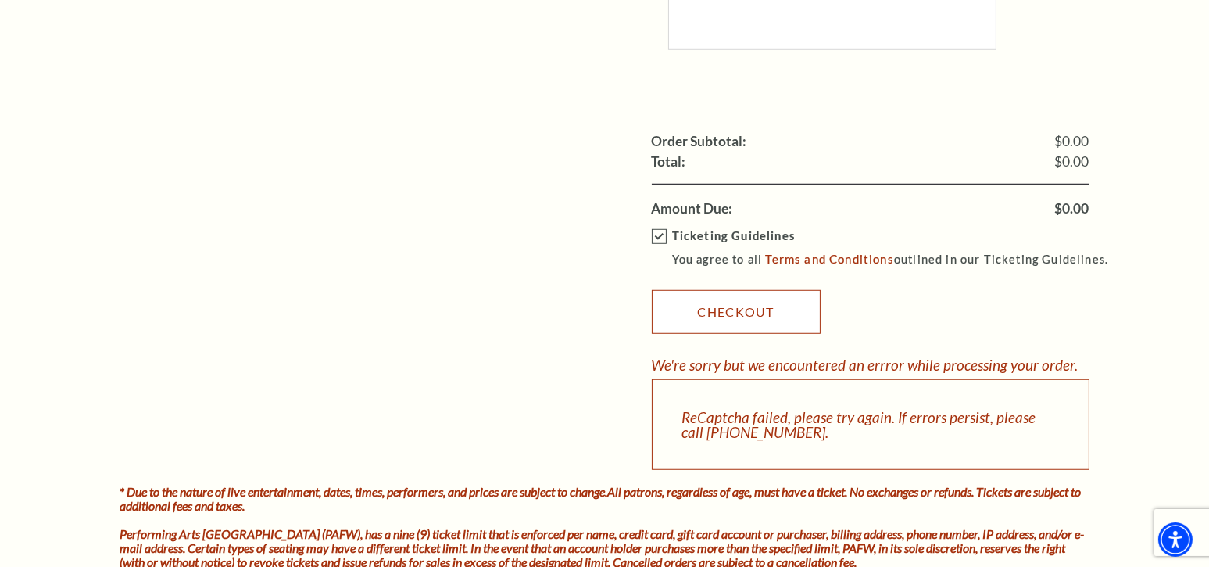
click at [735, 298] on link "Checkout" at bounding box center [736, 312] width 169 height 44
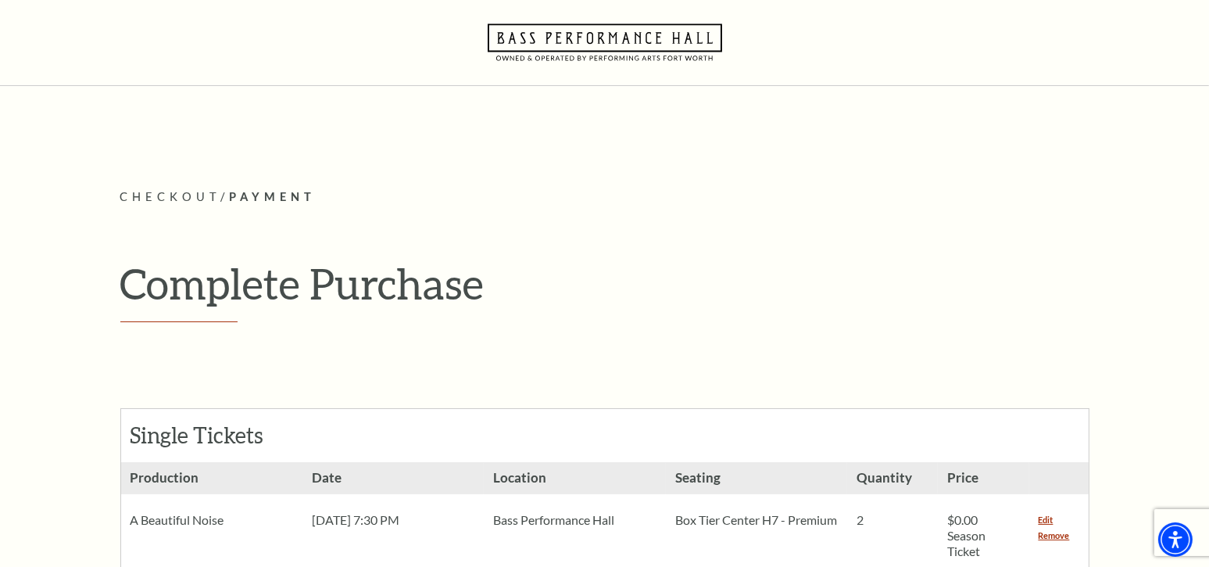
scroll to position [0, 0]
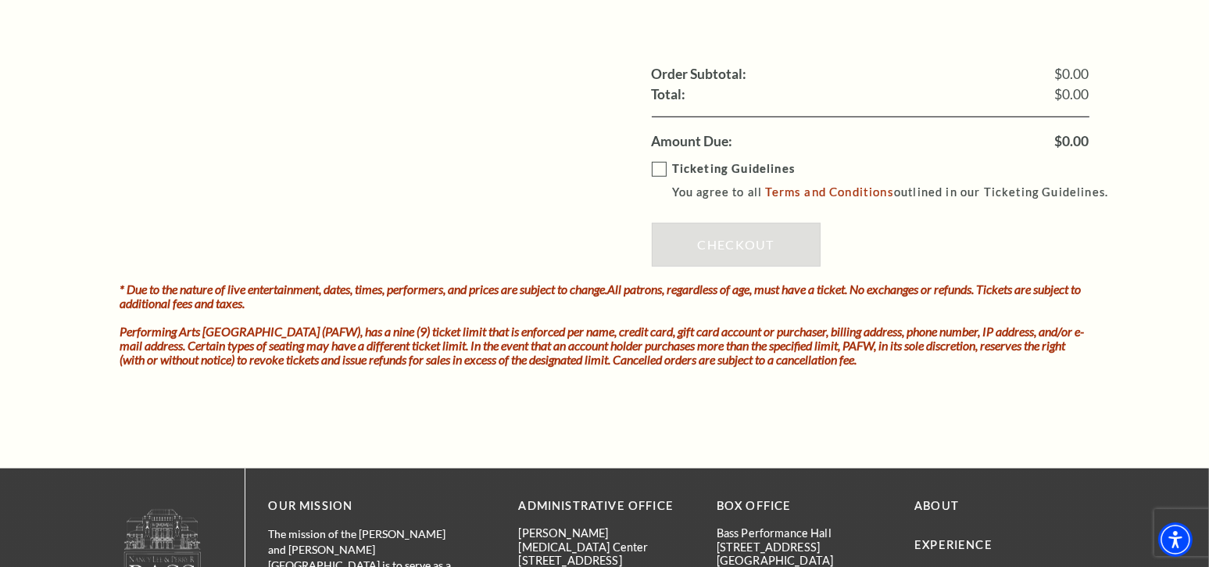
scroll to position [1485, 0]
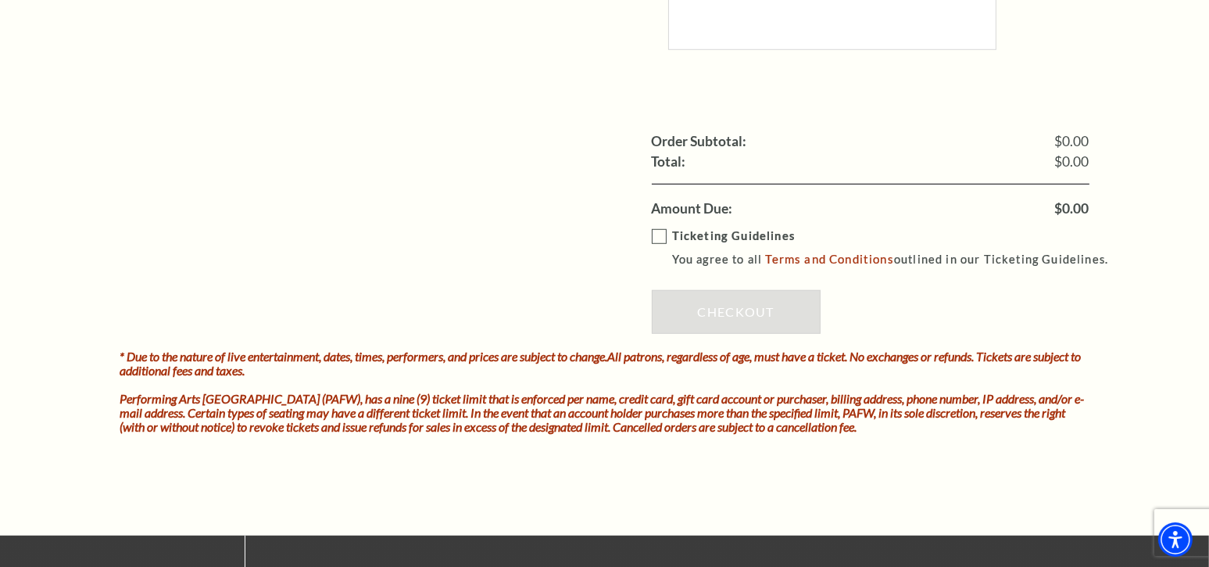
click at [668, 227] on label "Ticketing Guidelines You agree to all Terms and Conditions outlined in our Tick…" at bounding box center [887, 248] width 471 height 43
click at [0, 0] on input "Ticketing Guidelines You agree to all Terms and Conditions outlined in our Tick…" at bounding box center [0, 0] width 0 height 0
click at [752, 301] on link "Checkout" at bounding box center [736, 312] width 169 height 44
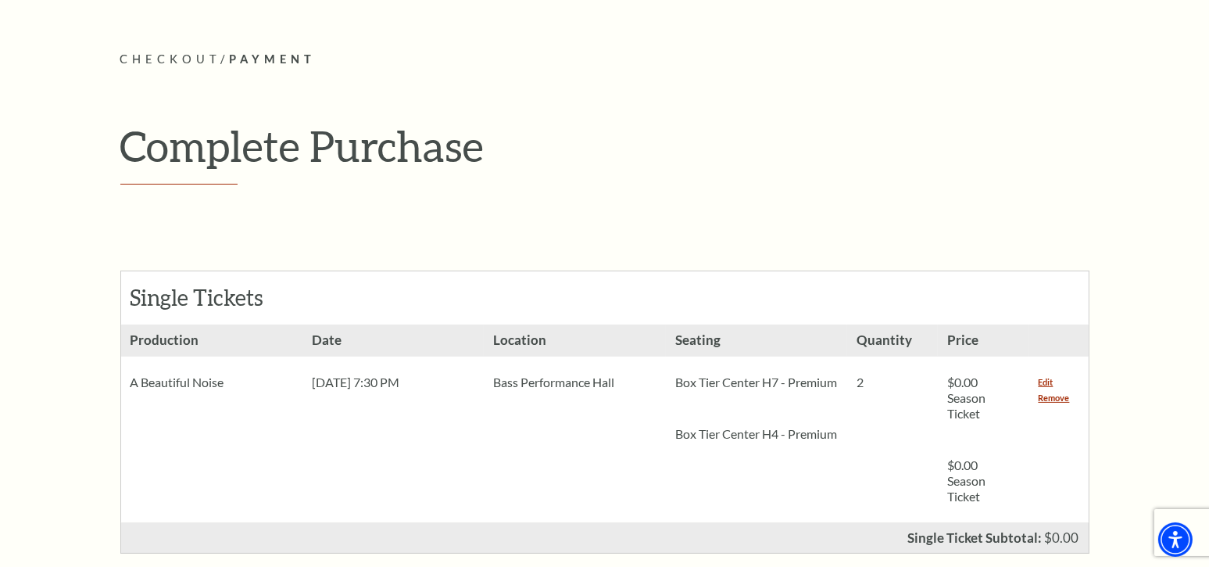
scroll to position [156, 0]
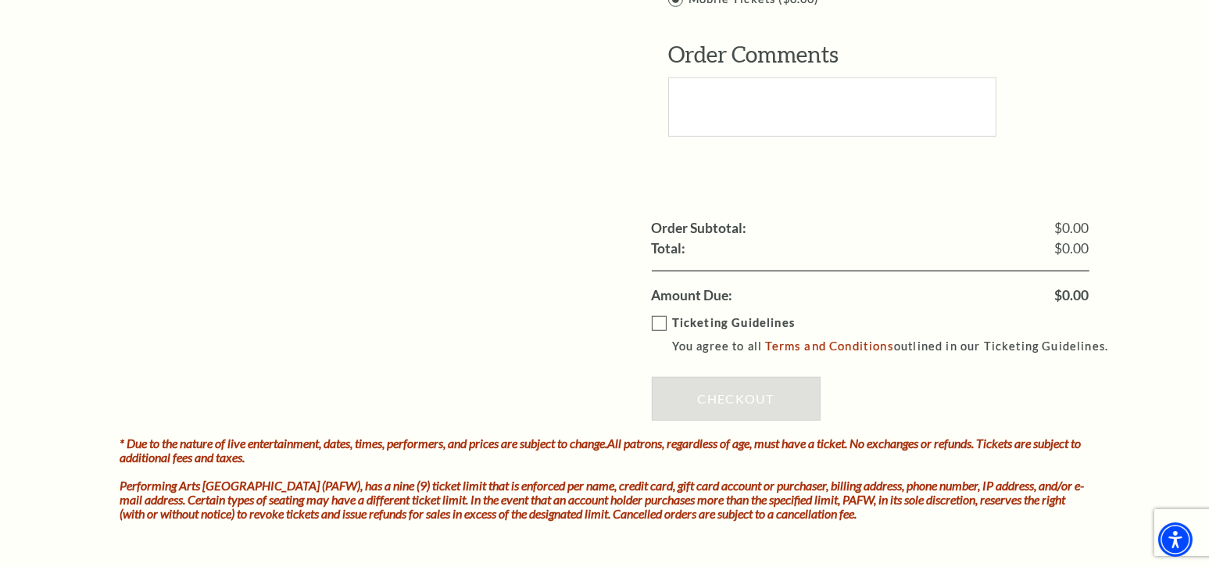
scroll to position [1407, 0]
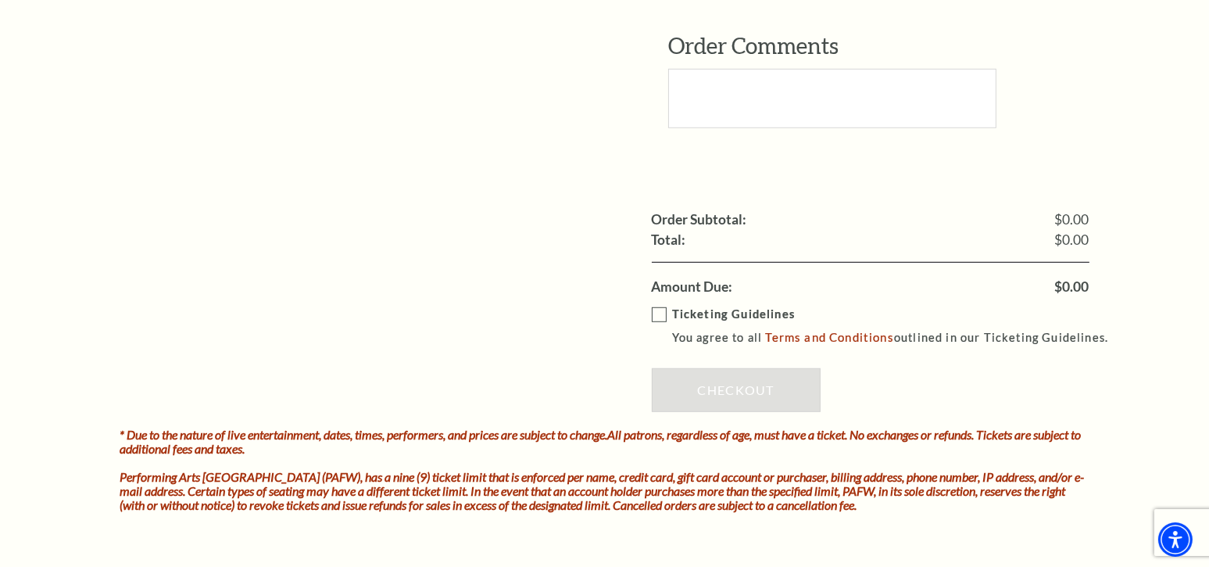
click at [656, 305] on label "Ticketing Guidelines You agree to all Terms and Conditions outlined in our Tick…" at bounding box center [887, 326] width 471 height 43
click at [0, 0] on input "Ticketing Guidelines You agree to all Terms and Conditions outlined in our Tick…" at bounding box center [0, 0] width 0 height 0
click at [747, 368] on link "Checkout" at bounding box center [736, 390] width 169 height 44
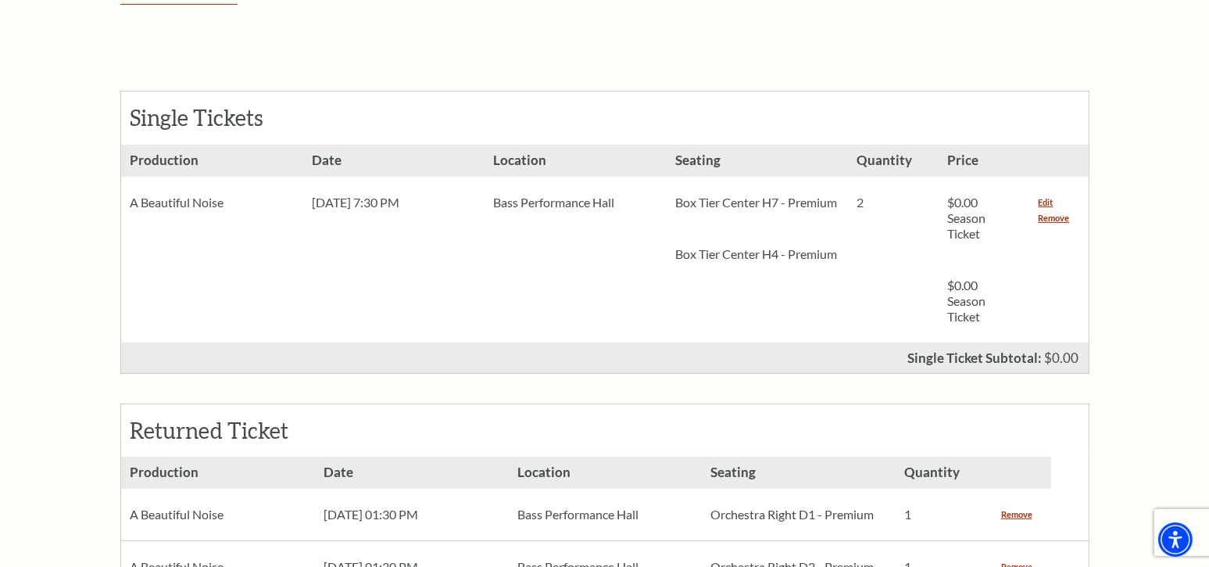
scroll to position [313, 0]
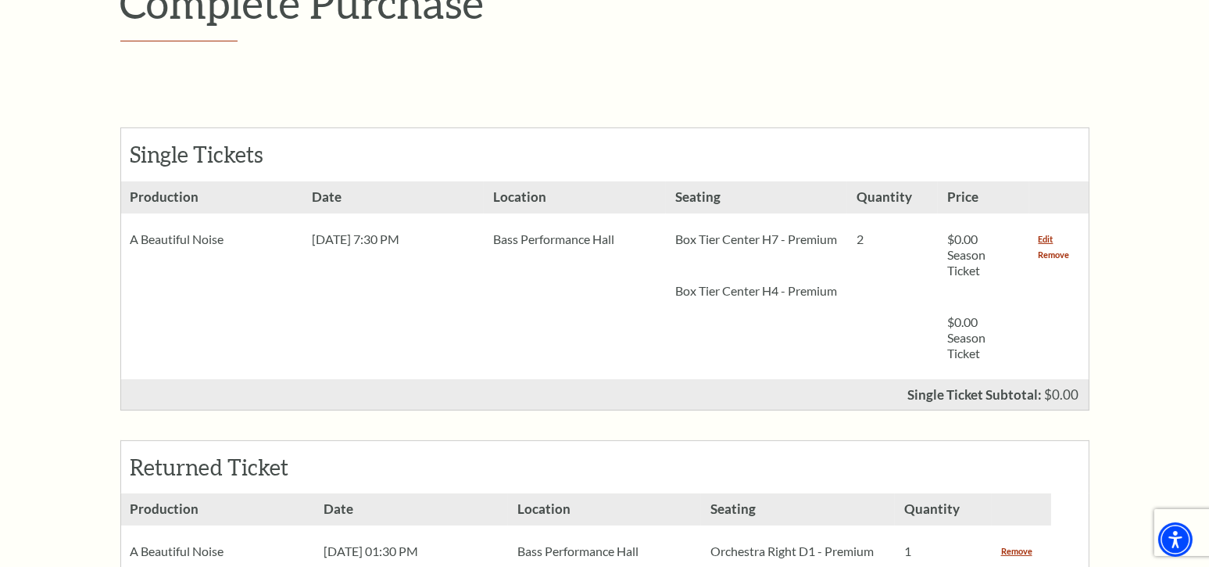
click at [1057, 255] on link "Remove" at bounding box center [1053, 255] width 31 height 16
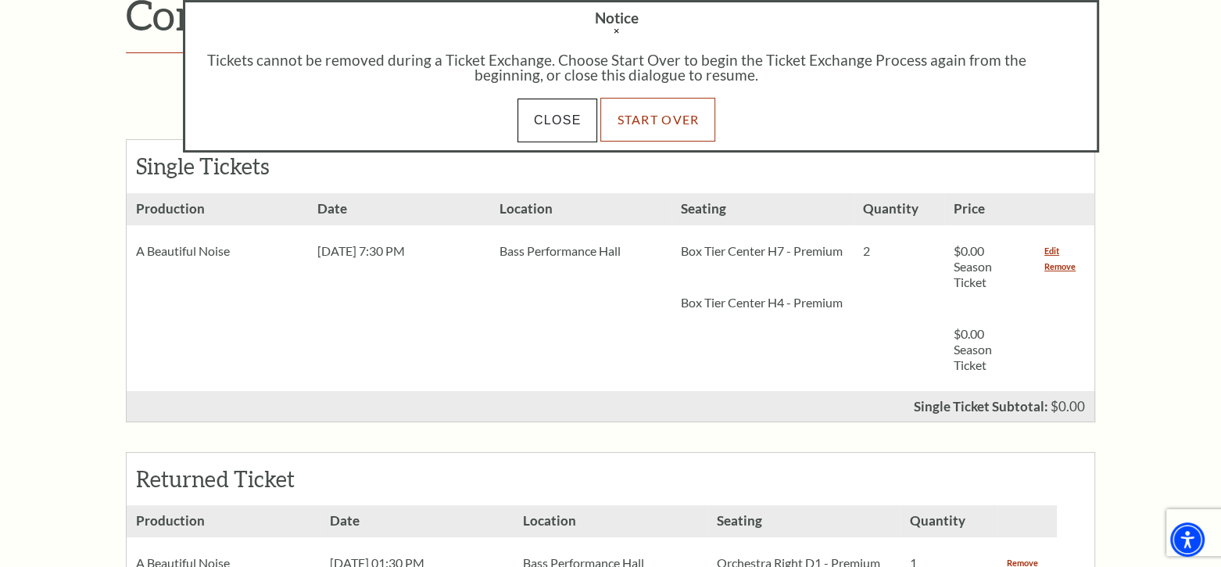
click at [678, 123] on link "Start Over" at bounding box center [657, 120] width 115 height 44
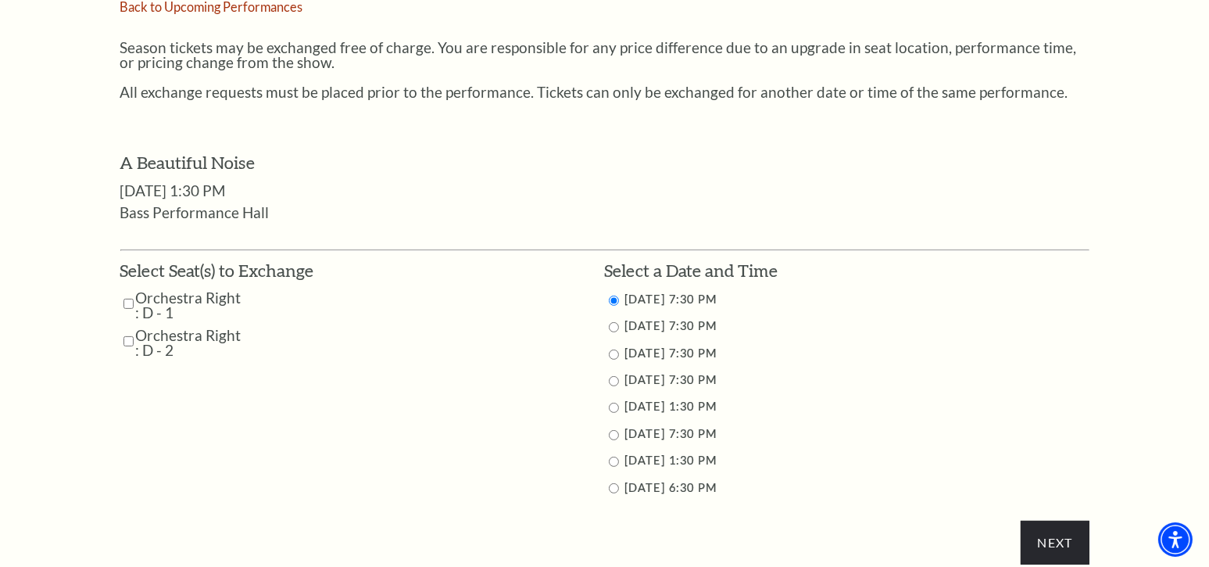
scroll to position [625, 0]
